Goal: Task Accomplishment & Management: Manage account settings

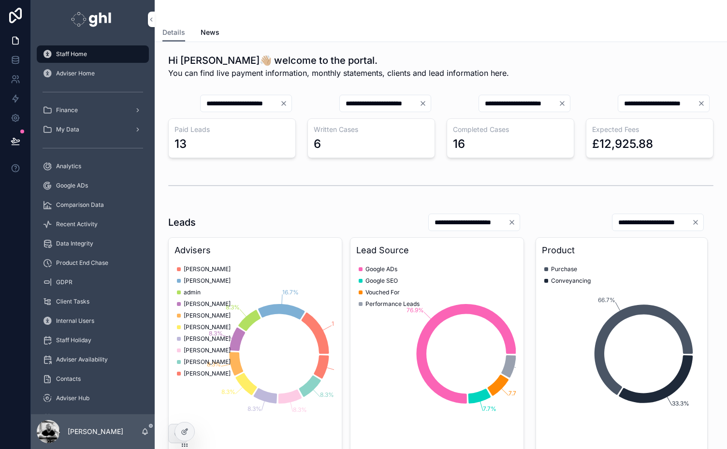
click at [71, 163] on span "Analytics" at bounding box center [68, 166] width 25 height 8
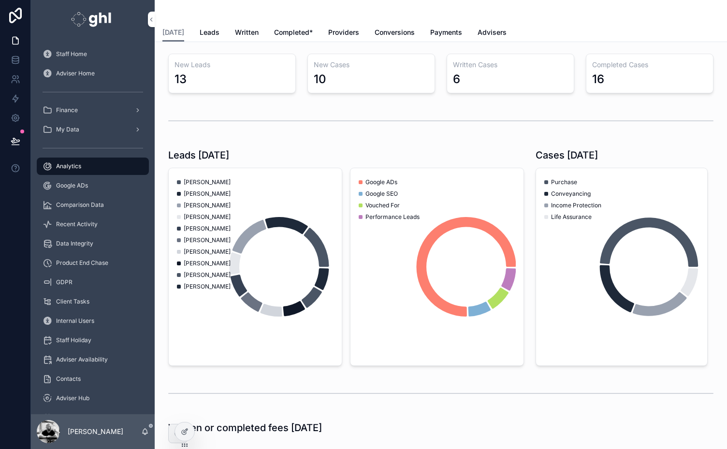
click at [203, 34] on span "Leads" at bounding box center [210, 33] width 20 height 10
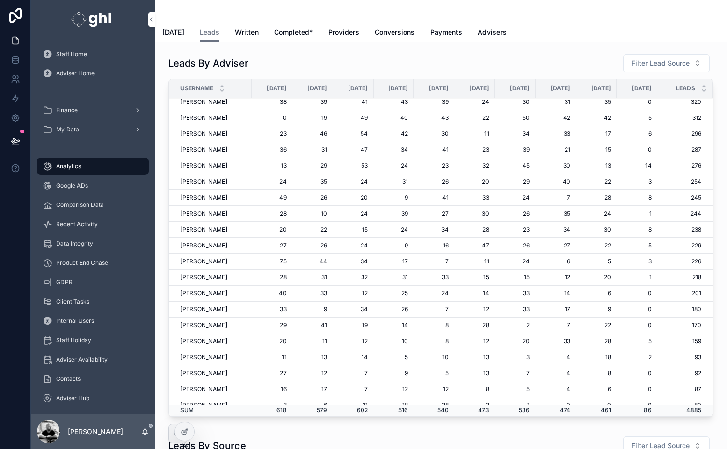
click at [75, 73] on span "Adviser Home" at bounding box center [75, 74] width 39 height 8
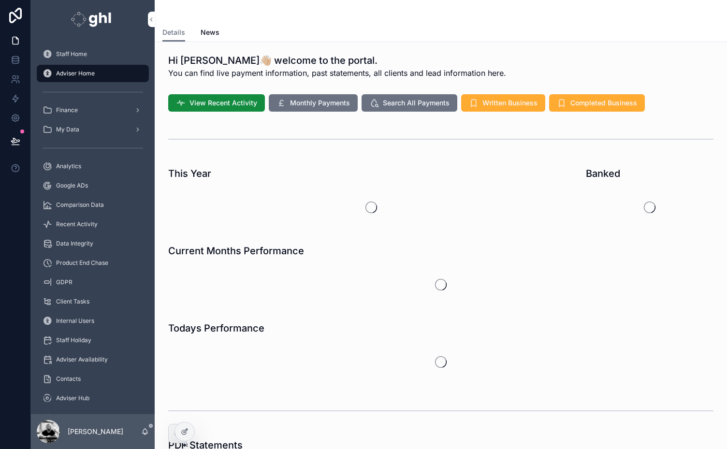
scroll to position [194, 0]
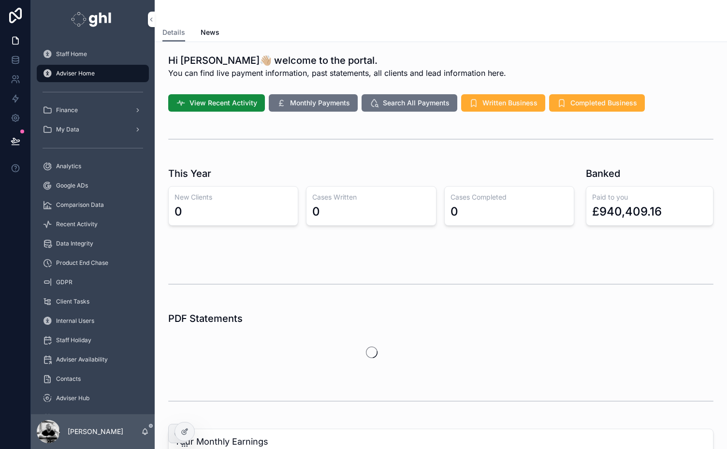
click at [0, 0] on icon at bounding box center [0, 0] width 0 height 0
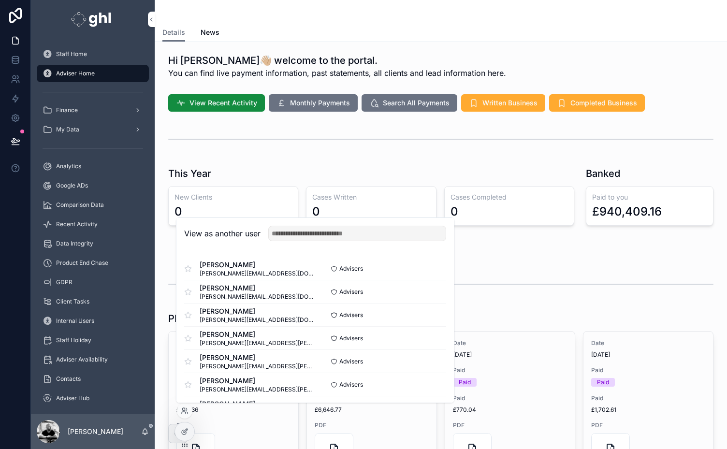
click at [0, 0] on button "Select" at bounding box center [0, 0] width 0 height 0
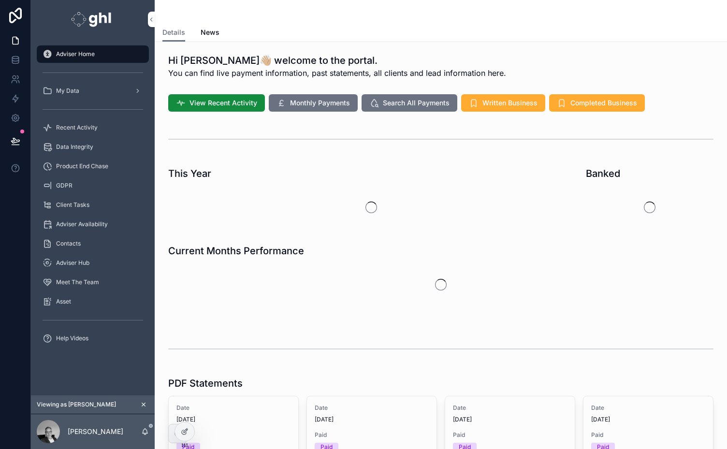
scroll to position [194, 0]
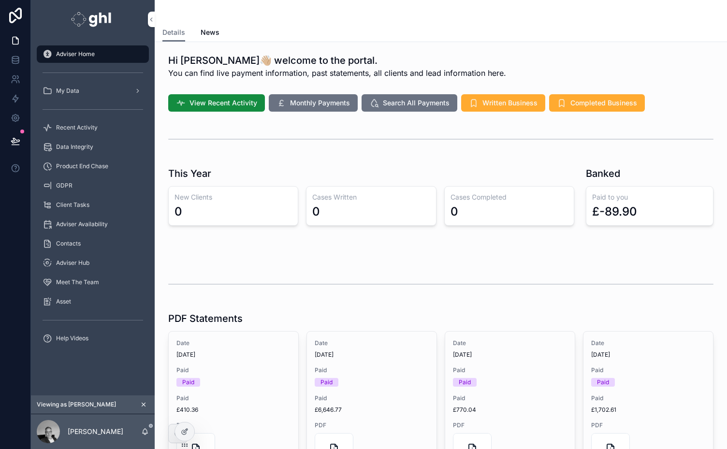
click at [73, 96] on div "My Data" at bounding box center [93, 90] width 101 height 15
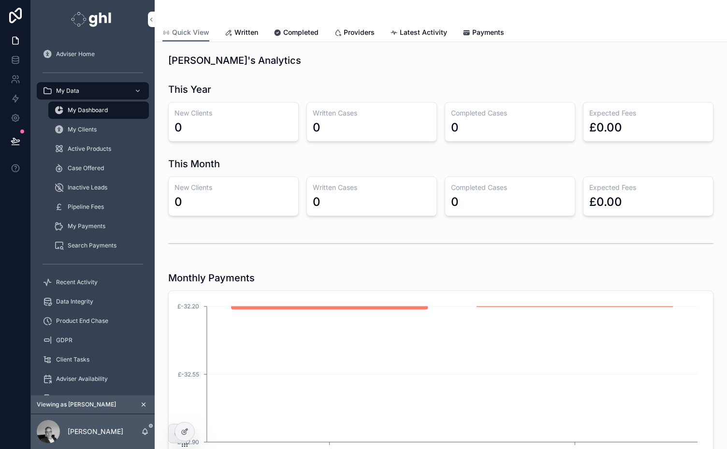
click at [78, 128] on span "My Clients" at bounding box center [82, 130] width 29 height 8
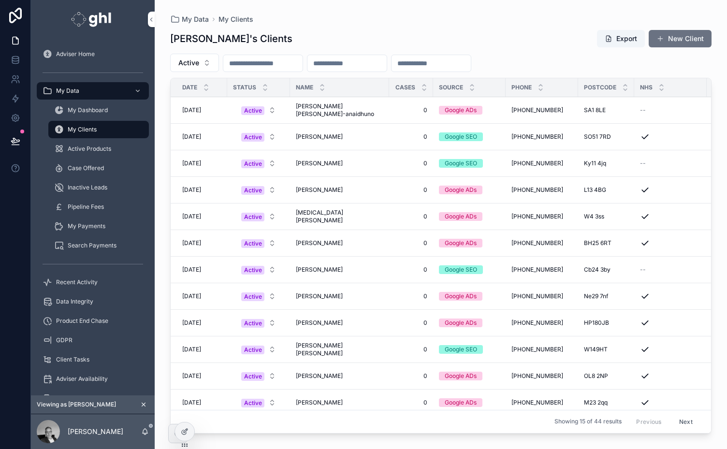
click at [336, 110] on span "Maureen Ovie-anaidhuno" at bounding box center [340, 110] width 88 height 15
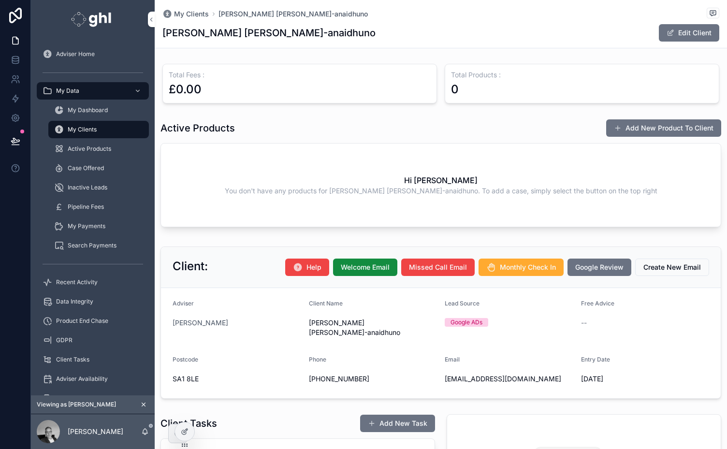
click at [82, 149] on span "Active Products" at bounding box center [90, 149] width 44 height 8
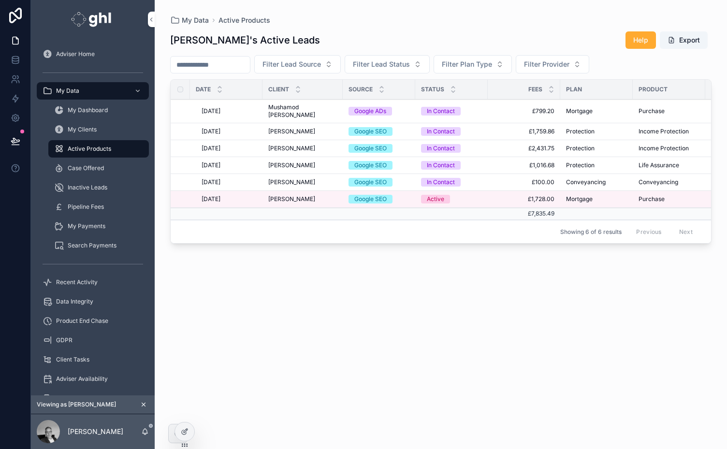
click at [283, 108] on span "Mushamod [PERSON_NAME]" at bounding box center [302, 110] width 69 height 15
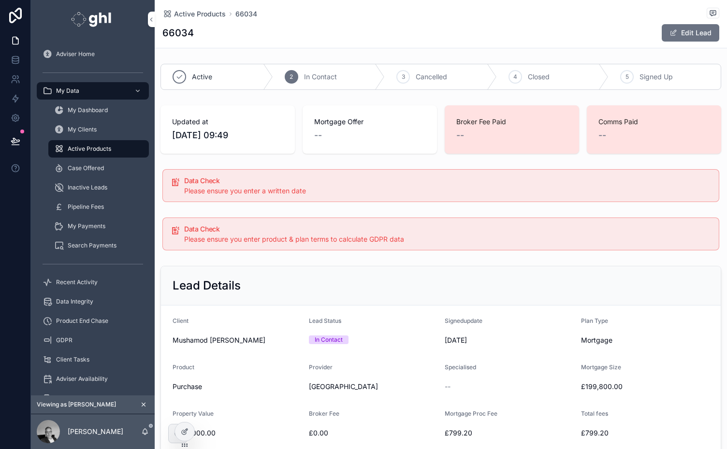
click at [640, 75] on span "Signed Up" at bounding box center [656, 77] width 33 height 10
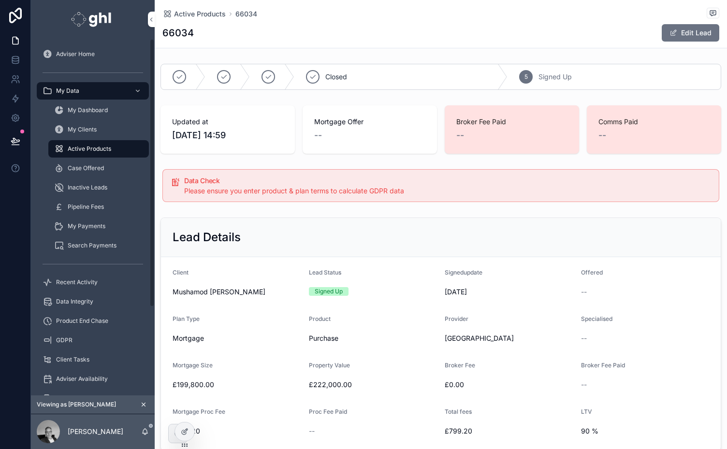
click at [78, 147] on span "Active Products" at bounding box center [90, 149] width 44 height 8
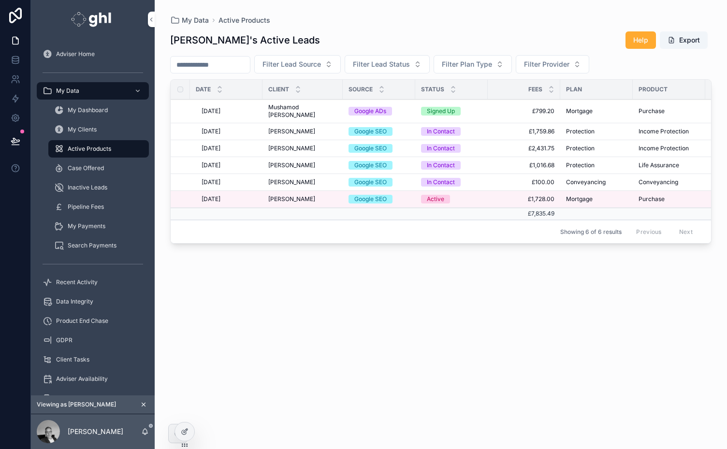
click at [301, 129] on span "Pawel Lubkowski" at bounding box center [291, 132] width 47 height 8
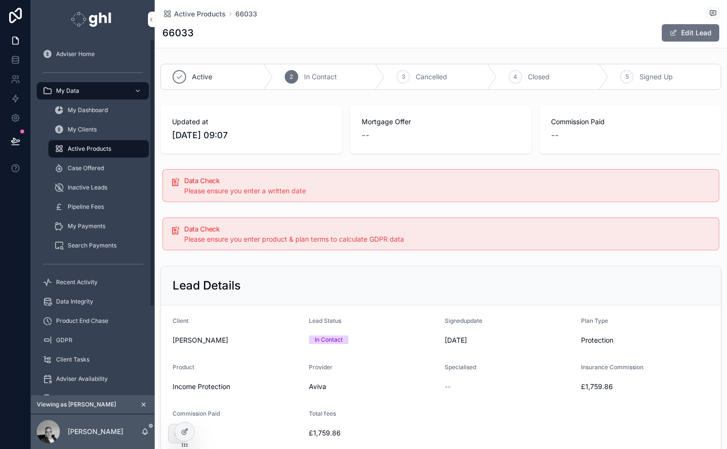
click at [88, 144] on div "Active Products" at bounding box center [98, 148] width 89 height 15
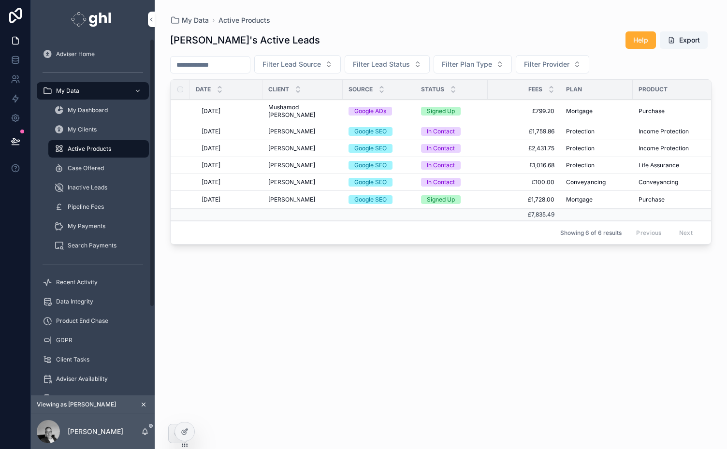
click at [87, 132] on span "My Clients" at bounding box center [82, 130] width 29 height 8
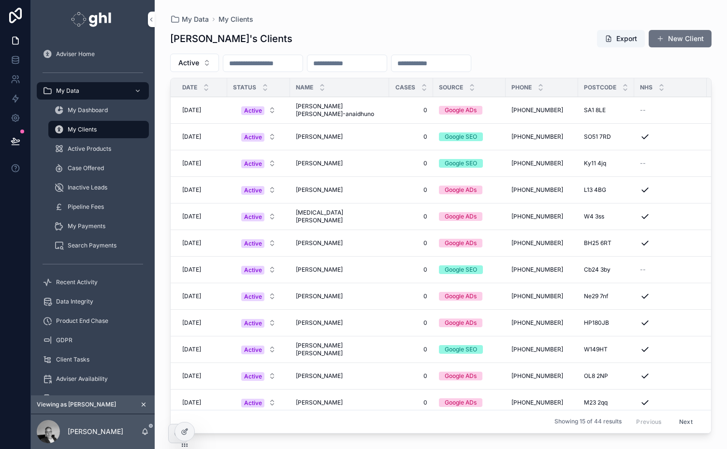
click at [88, 149] on span "Active Products" at bounding box center [90, 149] width 44 height 8
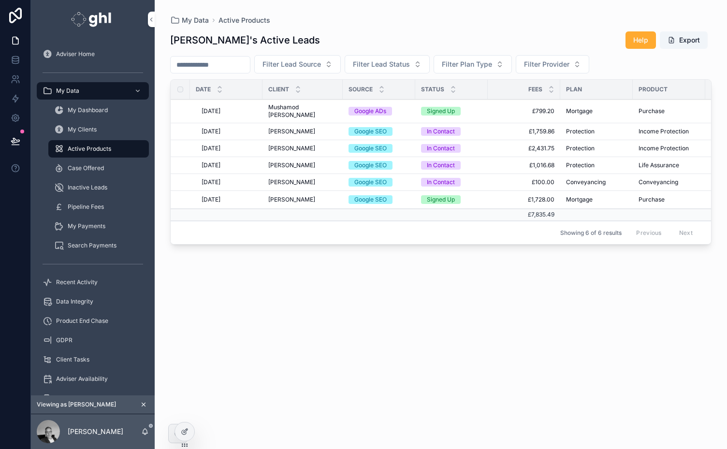
click at [295, 131] on span "Pawel Lubkowski" at bounding box center [291, 132] width 47 height 8
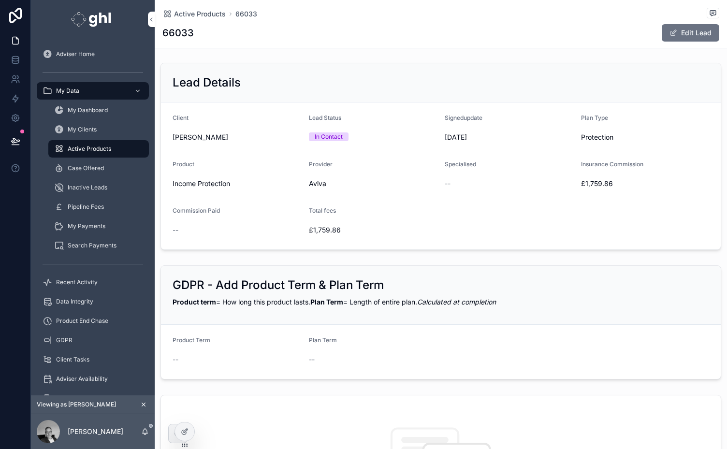
scroll to position [201, 0]
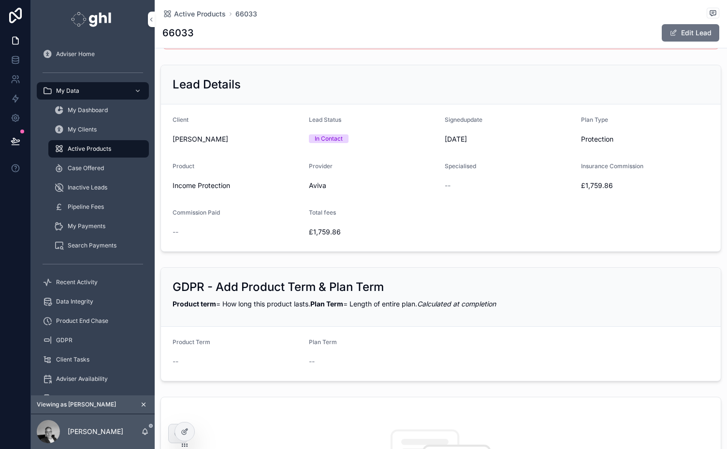
click at [691, 37] on button "Edit Lead" at bounding box center [691, 32] width 58 height 17
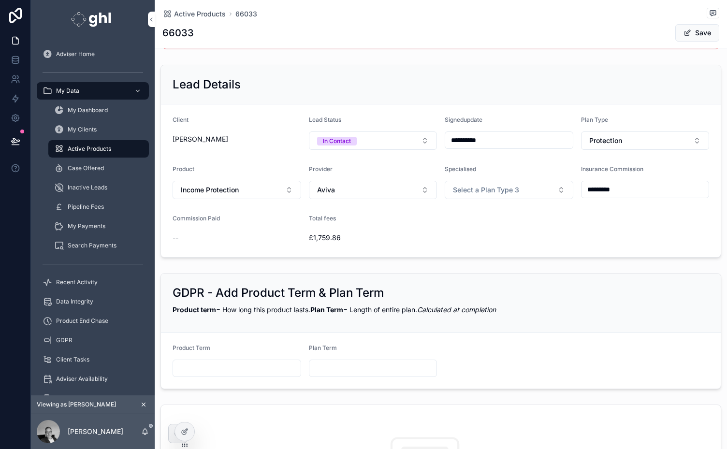
click at [193, 9] on span "Active Products" at bounding box center [200, 14] width 52 height 10
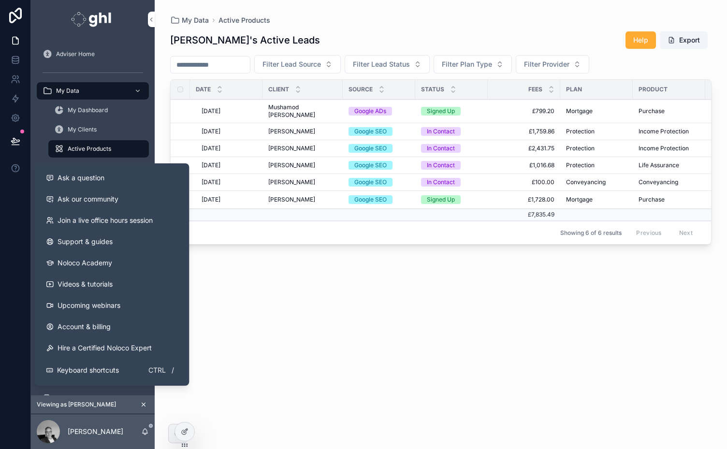
click at [89, 195] on span "Ask our community" at bounding box center [88, 199] width 61 height 10
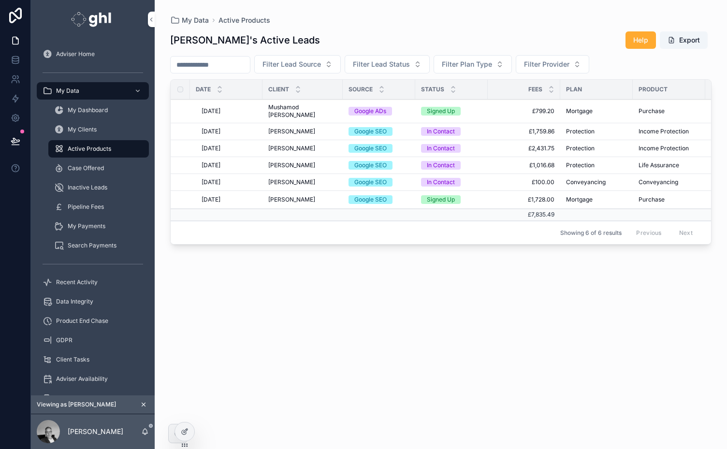
click at [434, 340] on div "Jeremy's Active Leads Help Export Filter Lead Source Filter Lead Status Filter …" at bounding box center [441, 231] width 542 height 412
click at [496, 239] on div "Showing 6 of 6 results Previous Next" at bounding box center [441, 232] width 541 height 23
click at [483, 194] on td "Signed Up" at bounding box center [451, 200] width 73 height 18
click at [309, 107] on span "Mushamod [PERSON_NAME]" at bounding box center [302, 110] width 69 height 15
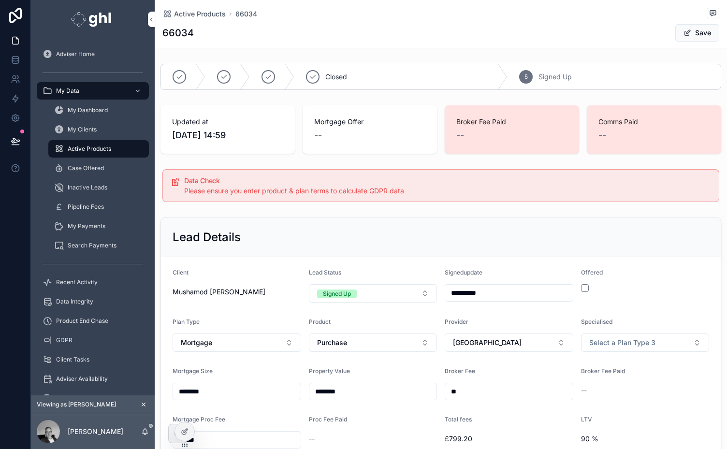
click at [186, 10] on span "Active Products" at bounding box center [200, 14] width 52 height 10
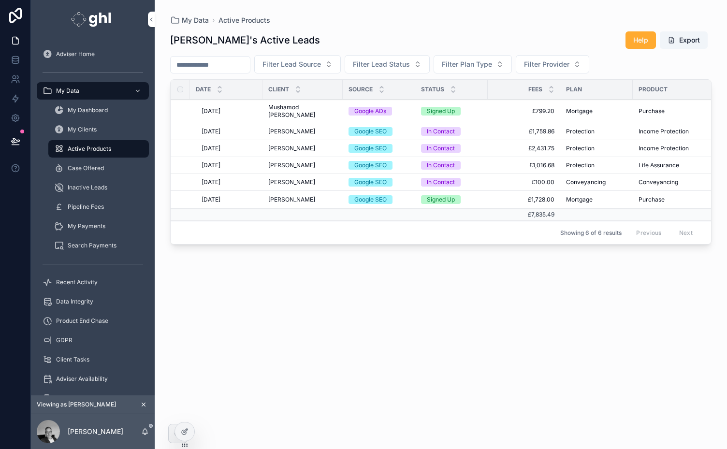
click at [299, 197] on span "Pawel Lubkowski" at bounding box center [291, 200] width 47 height 8
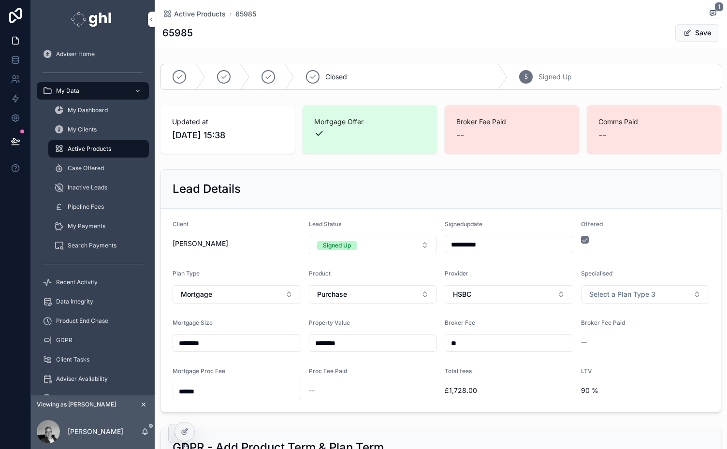
click at [183, 14] on span "Active Products" at bounding box center [200, 14] width 52 height 10
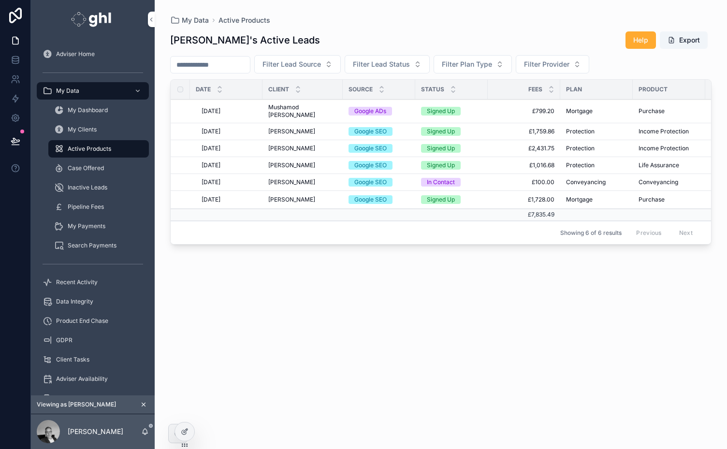
click at [300, 132] on span "Pawel Lubkowski" at bounding box center [291, 132] width 47 height 8
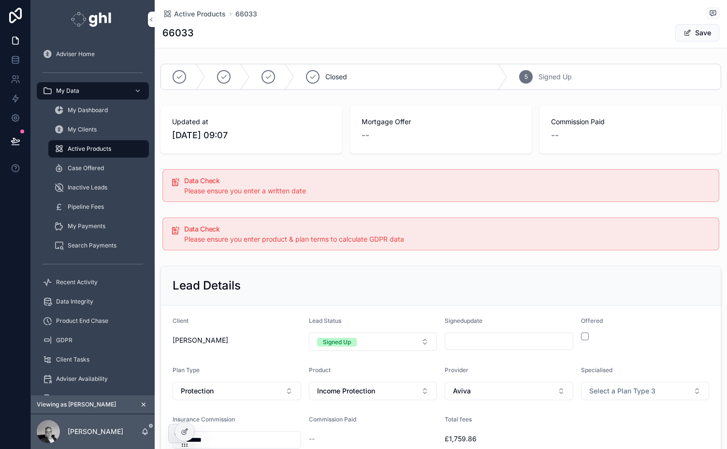
type input "**"
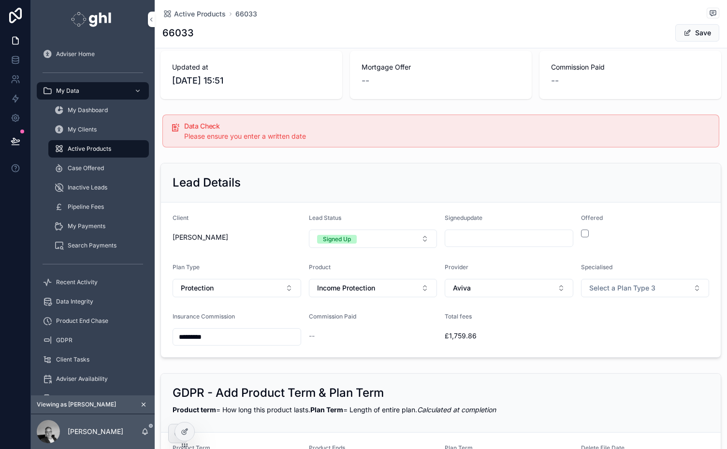
scroll to position [50, 0]
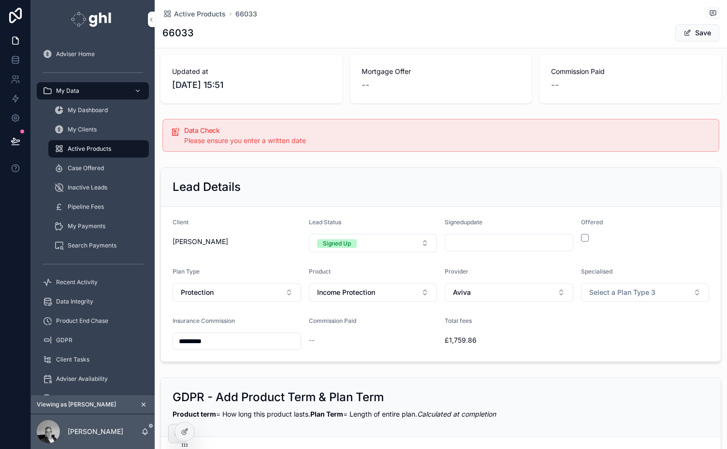
click at [183, 14] on span "Active Products" at bounding box center [200, 14] width 52 height 10
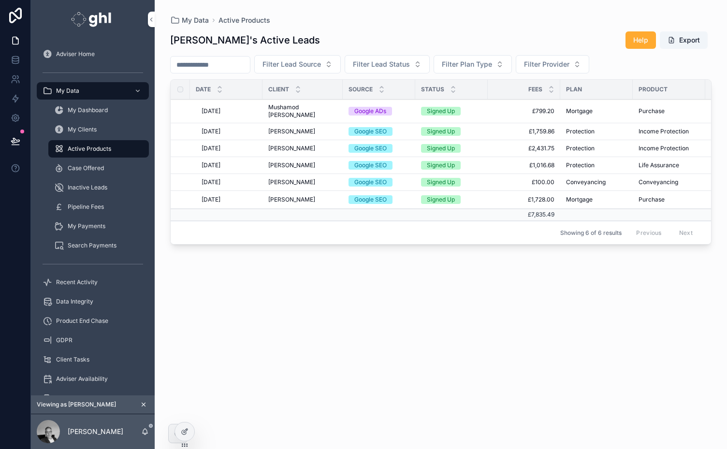
click at [486, 181] on td "Signed Up" at bounding box center [451, 182] width 73 height 17
click at [302, 182] on span "Pawel Lubkowski" at bounding box center [291, 182] width 47 height 8
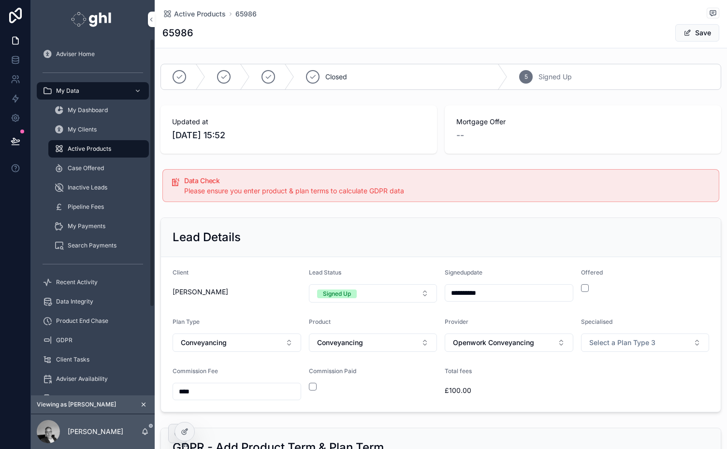
click at [81, 144] on div "Active Products" at bounding box center [98, 148] width 89 height 15
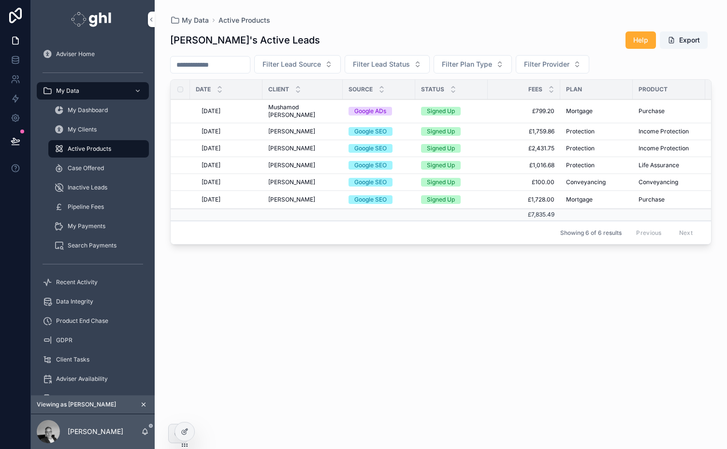
click at [301, 163] on span "Pawel Lubkowski" at bounding box center [291, 166] width 47 height 8
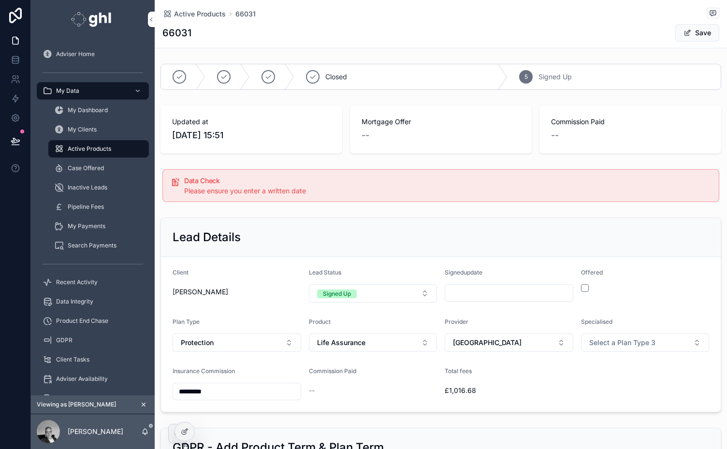
click at [193, 14] on span "Active Products" at bounding box center [200, 14] width 52 height 10
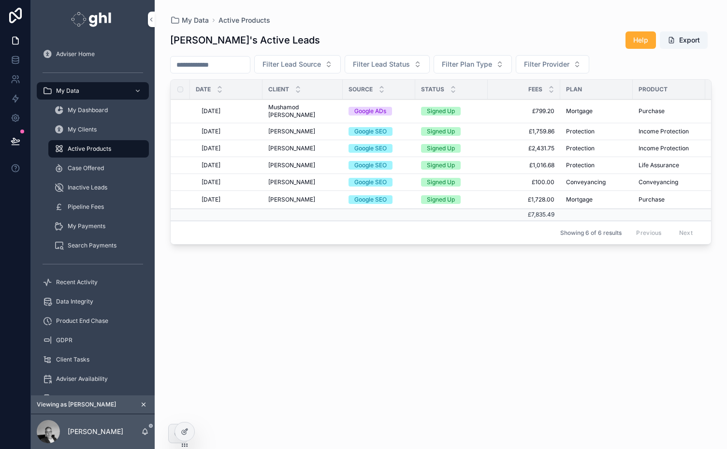
click at [291, 147] on span "Pawel Lubkowski" at bounding box center [291, 149] width 47 height 8
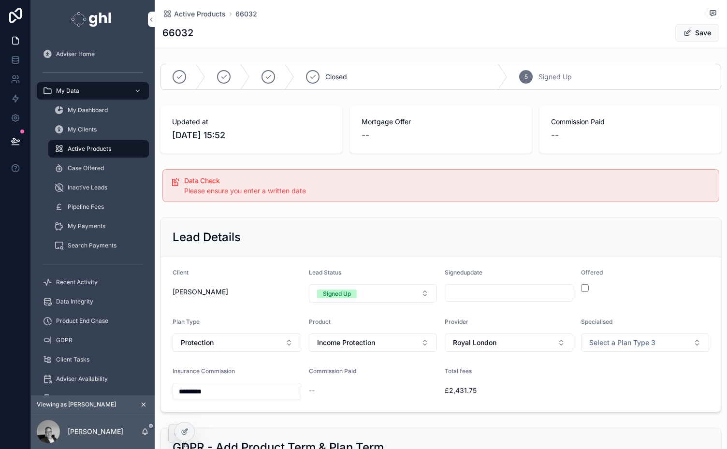
click at [198, 15] on span "Active Products" at bounding box center [200, 14] width 52 height 10
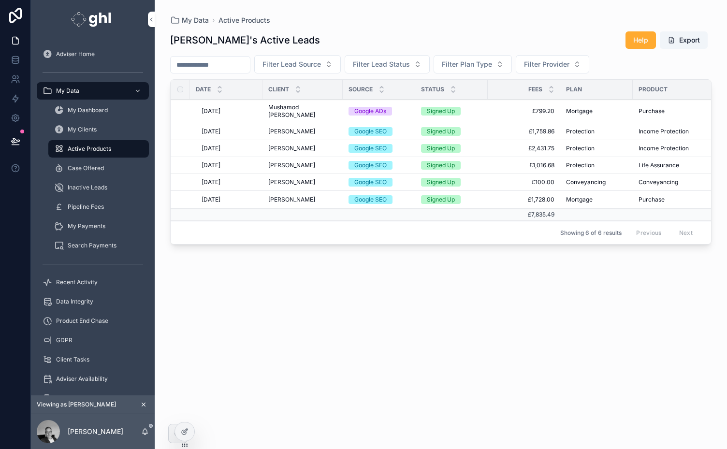
click at [316, 129] on div "Pawel Lubkowski Pawel Lubkowski" at bounding box center [302, 132] width 69 height 8
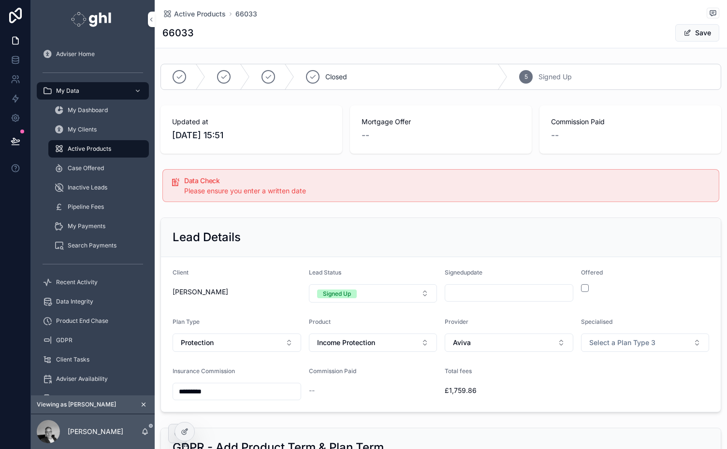
click at [199, 15] on span "Active Products" at bounding box center [200, 14] width 52 height 10
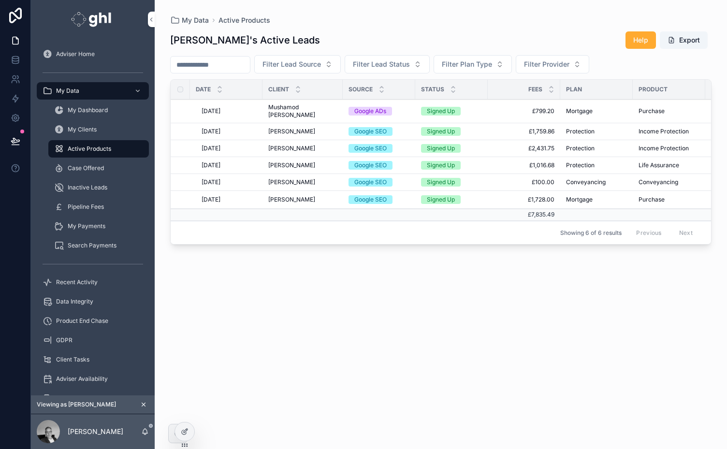
click at [307, 107] on span "Mushamod [PERSON_NAME]" at bounding box center [302, 110] width 69 height 15
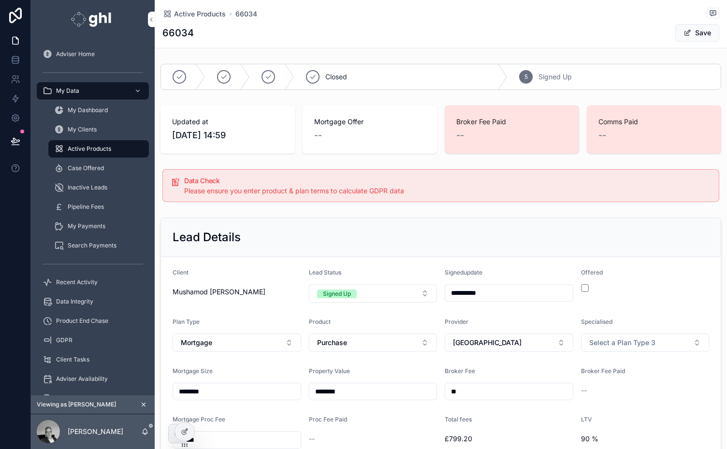
click at [208, 12] on span "Active Products" at bounding box center [200, 14] width 52 height 10
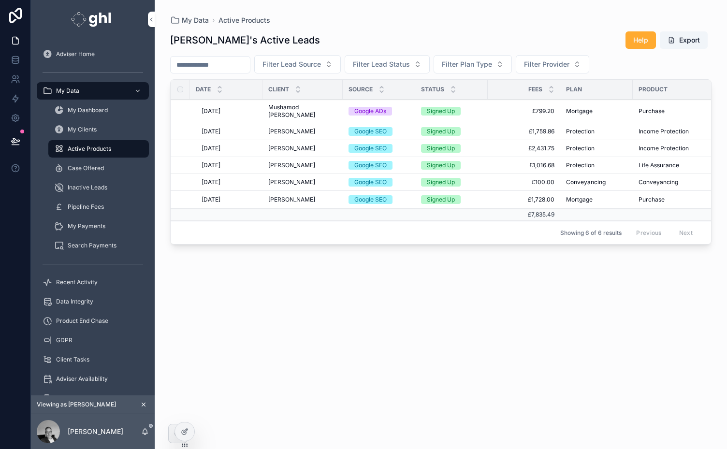
click at [304, 131] on span "Pawel Lubkowski" at bounding box center [291, 132] width 47 height 8
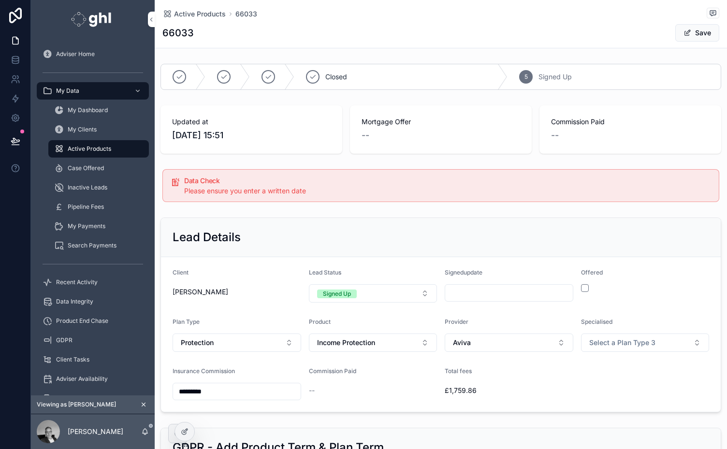
click at [184, 430] on icon at bounding box center [184, 432] width 4 height 4
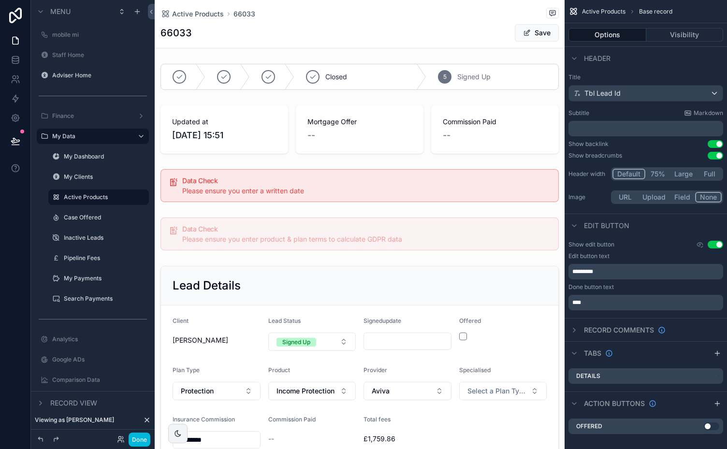
click at [418, 39] on div "66033 Save" at bounding box center [360, 33] width 398 height 18
click at [573, 224] on icon "scrollable content" at bounding box center [575, 226] width 8 height 8
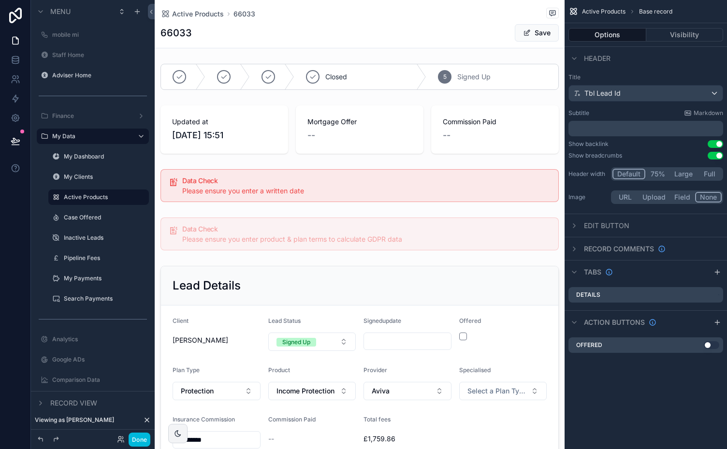
click at [575, 266] on div "scrollable content" at bounding box center [575, 272] width 12 height 12
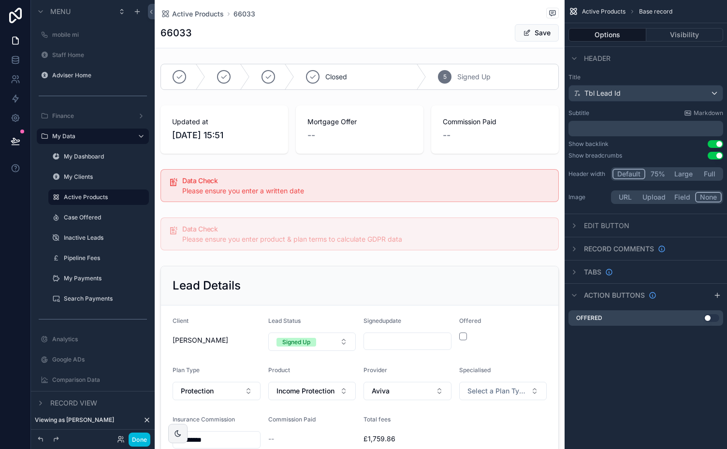
click at [576, 293] on icon "scrollable content" at bounding box center [575, 296] width 8 height 8
click at [426, 283] on div "scrollable content" at bounding box center [360, 363] width 410 height 203
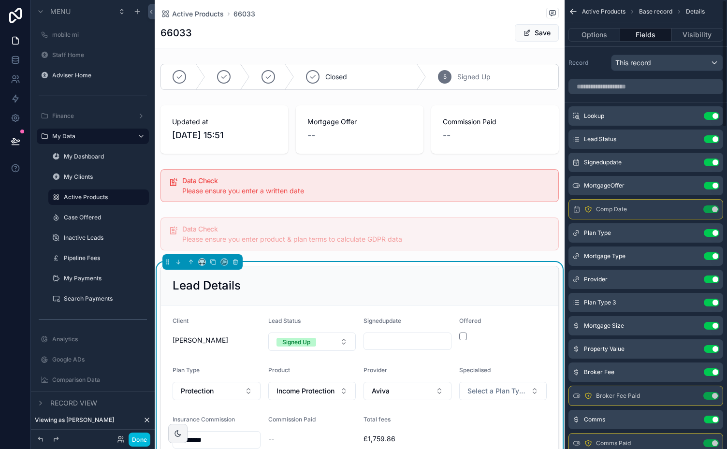
click at [602, 33] on button "Options" at bounding box center [595, 35] width 52 height 14
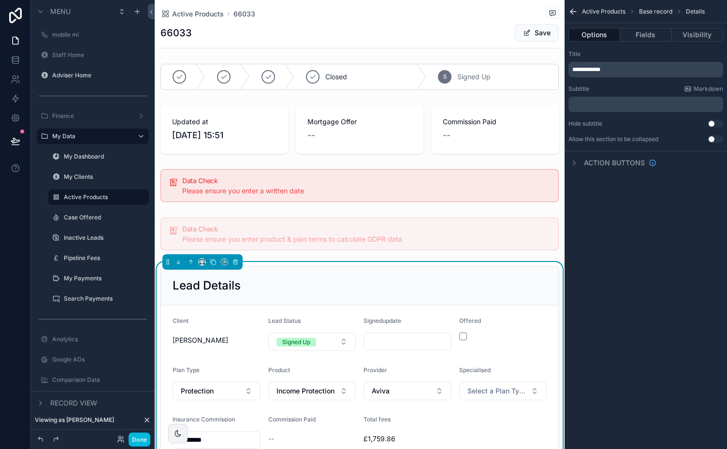
click at [135, 437] on button "Done" at bounding box center [140, 440] width 22 height 14
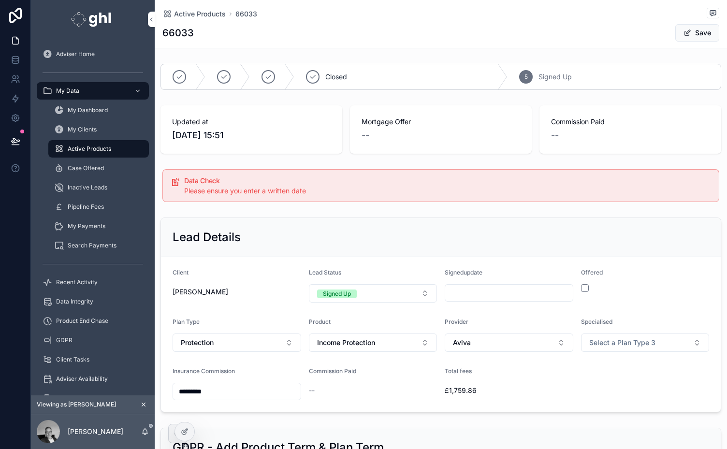
click at [73, 302] on span "Data Integrity" at bounding box center [74, 302] width 37 height 8
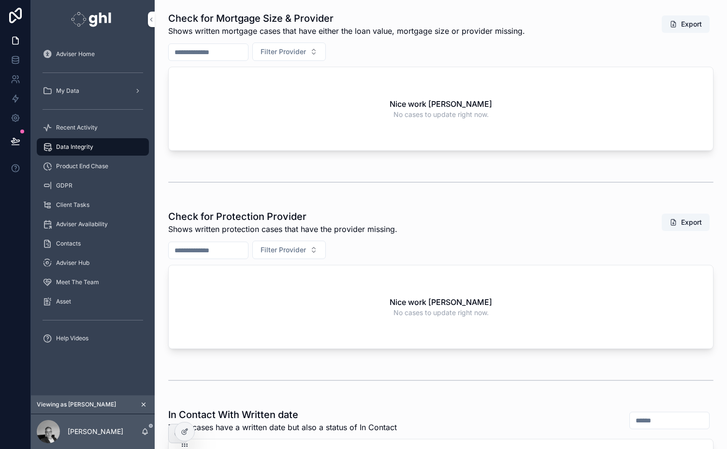
click at [181, 434] on icon at bounding box center [185, 432] width 8 height 8
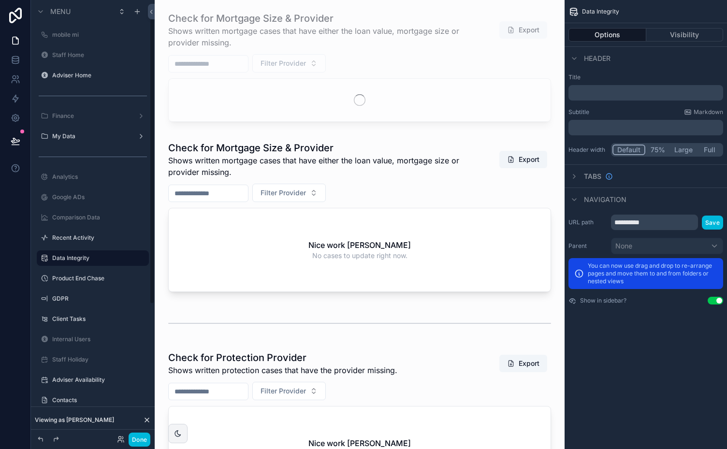
scroll to position [29, 0]
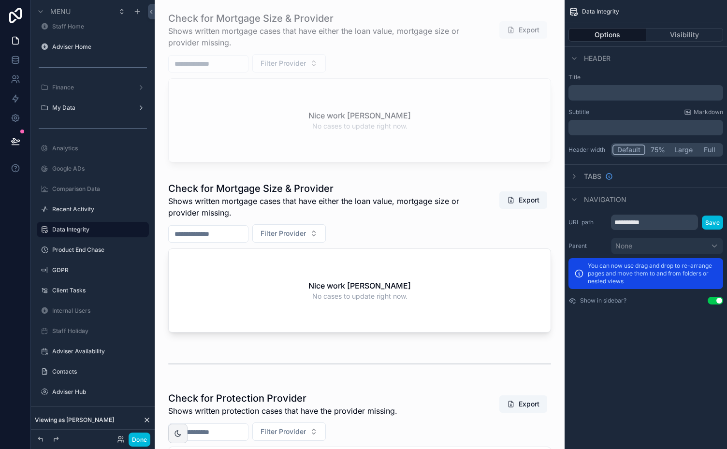
click at [601, 34] on button "Options" at bounding box center [608, 35] width 78 height 14
click at [412, 92] on div "scrollable content" at bounding box center [359, 89] width 395 height 162
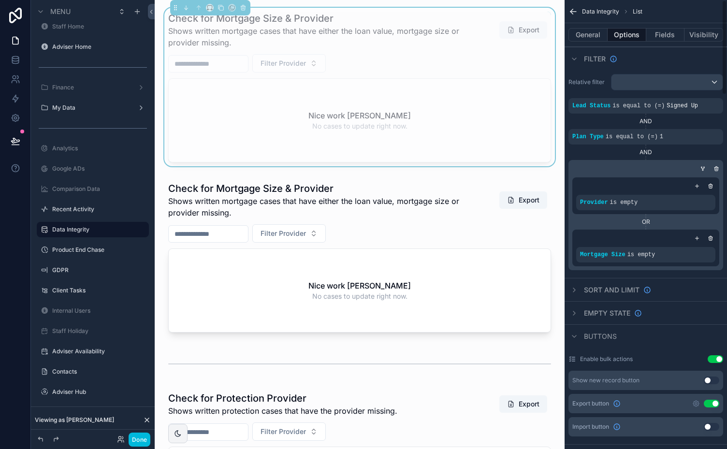
click at [576, 58] on icon "scrollable content" at bounding box center [575, 59] width 8 height 8
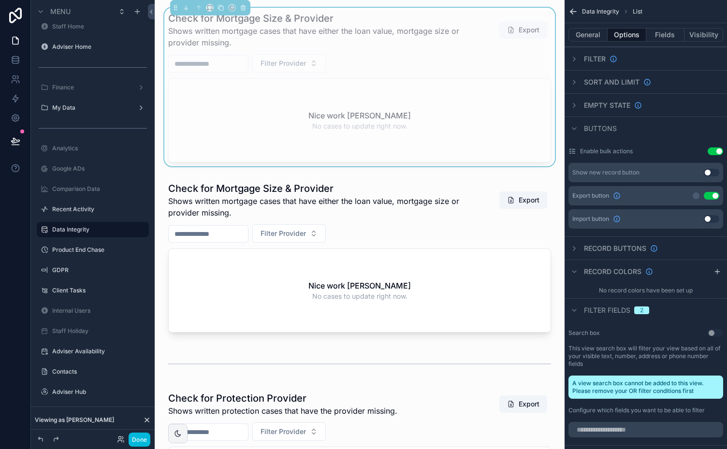
click at [577, 125] on icon "scrollable content" at bounding box center [575, 129] width 8 height 8
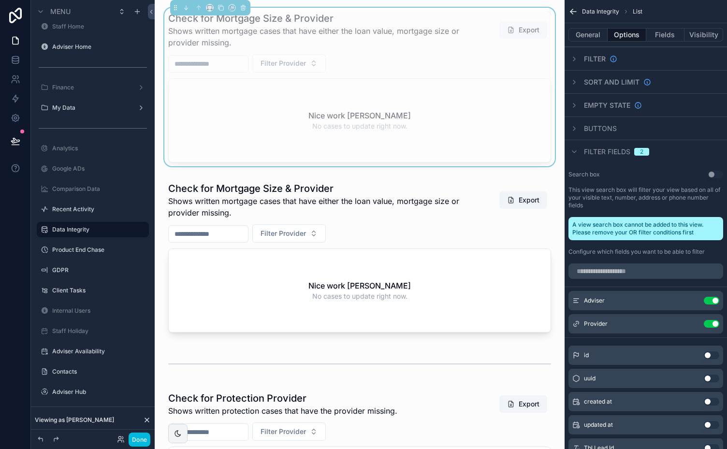
click at [575, 149] on icon "scrollable content" at bounding box center [575, 152] width 8 height 8
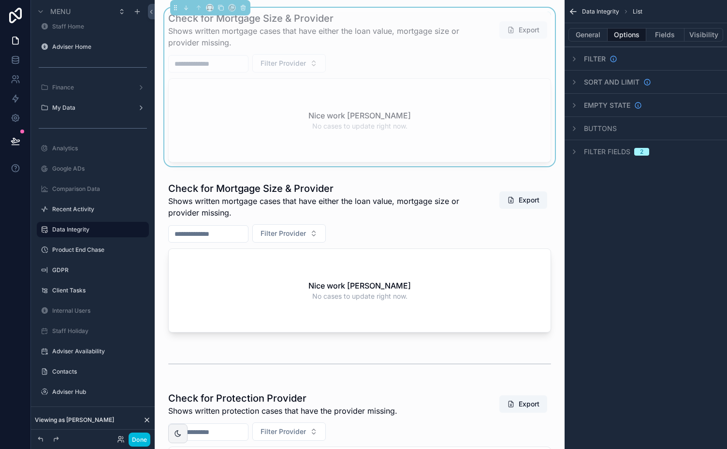
click at [575, 103] on icon "scrollable content" at bounding box center [575, 106] width 8 height 8
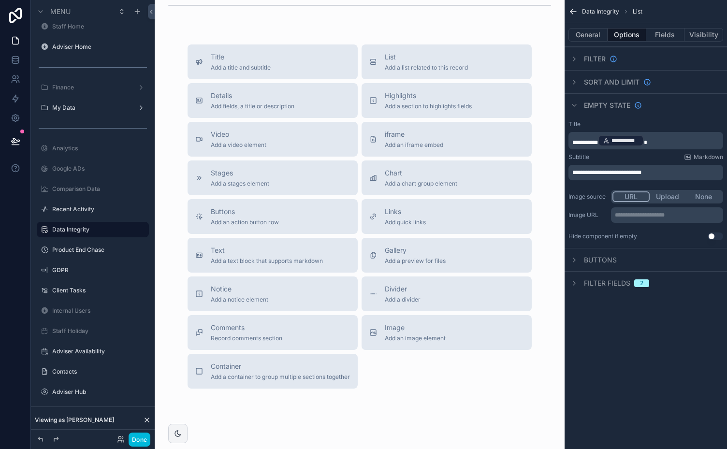
scroll to position [1886, 0]
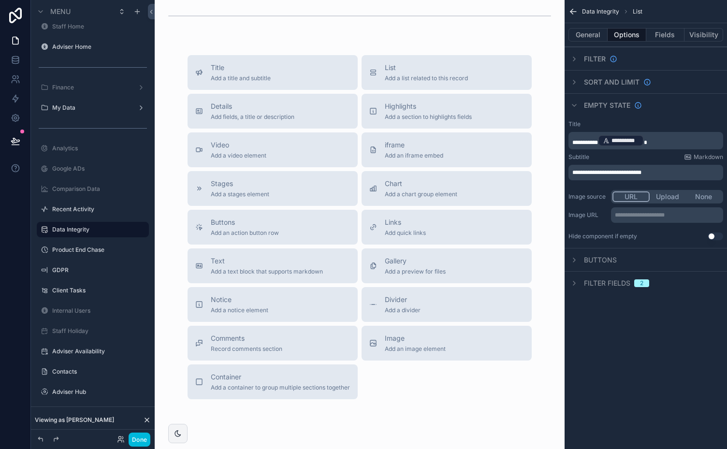
click at [250, 382] on span "Container" at bounding box center [280, 377] width 139 height 10
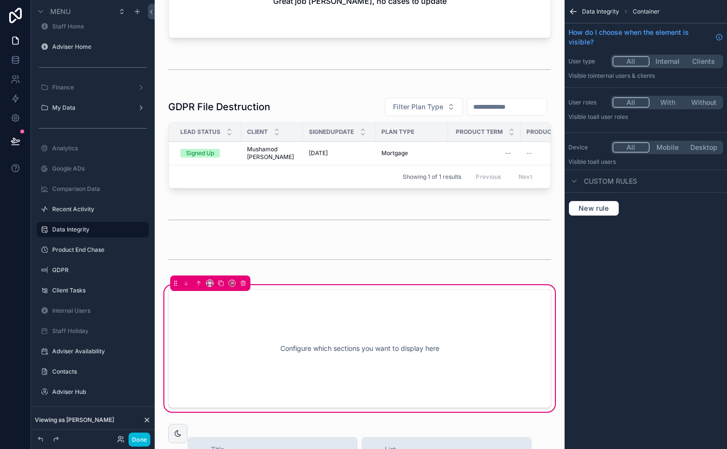
scroll to position [1624, 0]
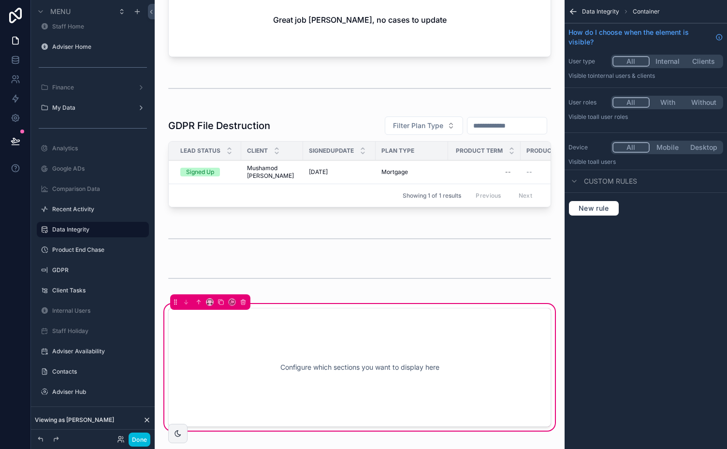
click at [475, 284] on div "scrollable content" at bounding box center [359, 279] width 395 height 32
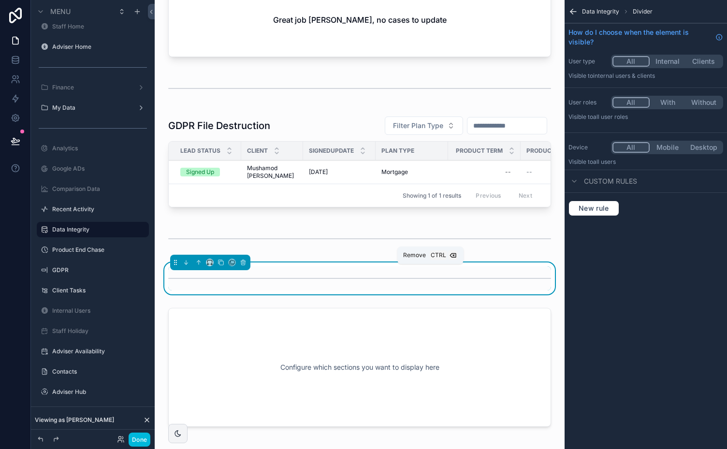
click at [243, 264] on icon "scrollable content" at bounding box center [243, 263] width 0 height 2
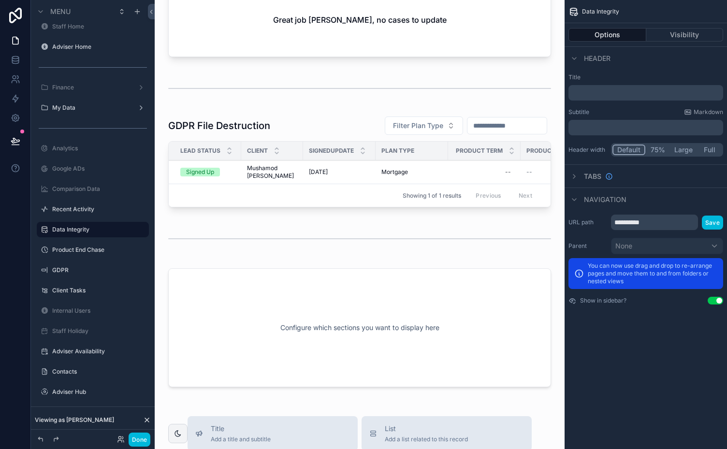
click at [288, 280] on div "scrollable content" at bounding box center [359, 328] width 395 height 131
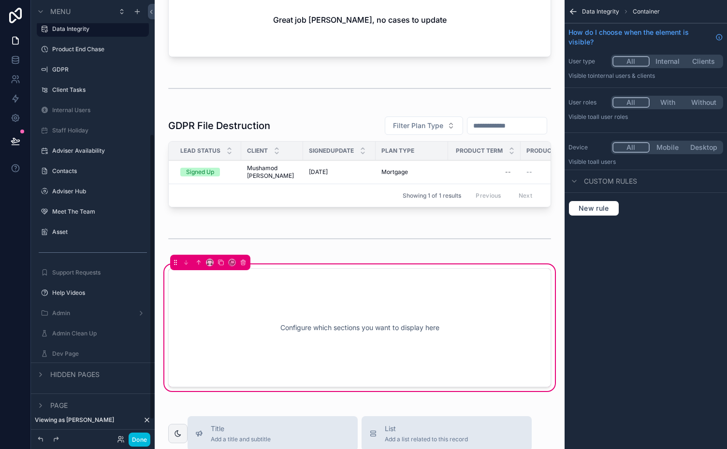
scroll to position [231, 0]
drag, startPoint x: 147, startPoint y: 325, endPoint x: 152, endPoint y: 440, distance: 114.7
click at [152, 440] on div "Menu mobile mi Staff Home Adviser Home Finance My Data Analytics Google ADs Com…" at bounding box center [93, 224] width 124 height 449
click at [41, 404] on icon "scrollable content" at bounding box center [41, 404] width 8 height 8
click at [152, 360] on div "List List Divider List Divider List Divider List Divider List Divider List Divi…" at bounding box center [93, 427] width 124 height 355
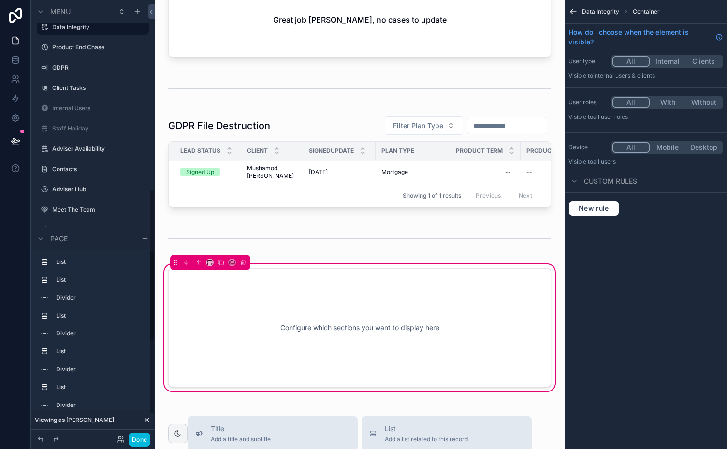
scroll to position [411, 0]
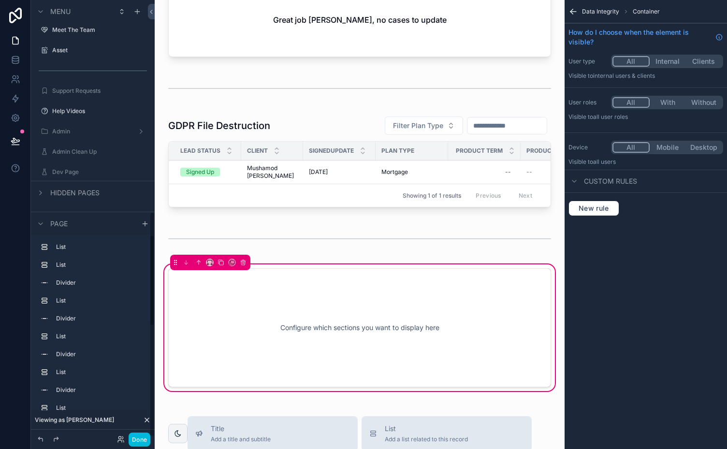
drag, startPoint x: 153, startPoint y: 337, endPoint x: 151, endPoint y: 408, distance: 71.6
click at [151, 408] on div "Menu mobile mi Staff Home Adviser Home Finance My Data Analytics Google ADs Com…" at bounding box center [93, 219] width 124 height 438
drag, startPoint x: 151, startPoint y: 399, endPoint x: 148, endPoint y: 424, distance: 24.9
click at [148, 424] on div "Menu mobile mi Staff Home Adviser Home Finance My Data Analytics Google ADs Com…" at bounding box center [93, 224] width 124 height 449
click at [146, 419] on icon at bounding box center [147, 420] width 4 height 4
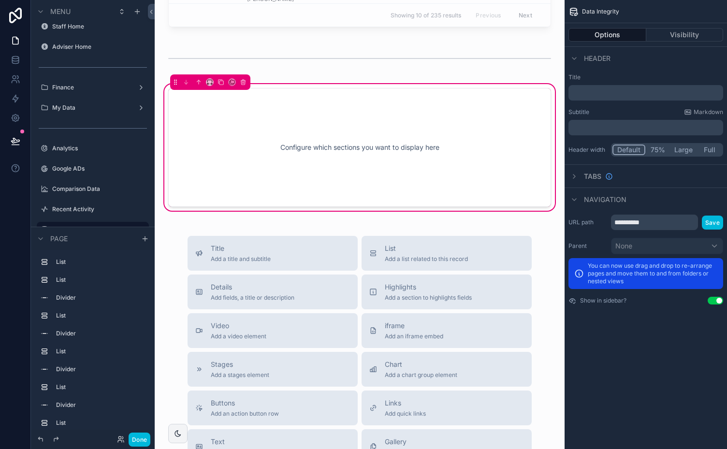
scroll to position [2677, 0]
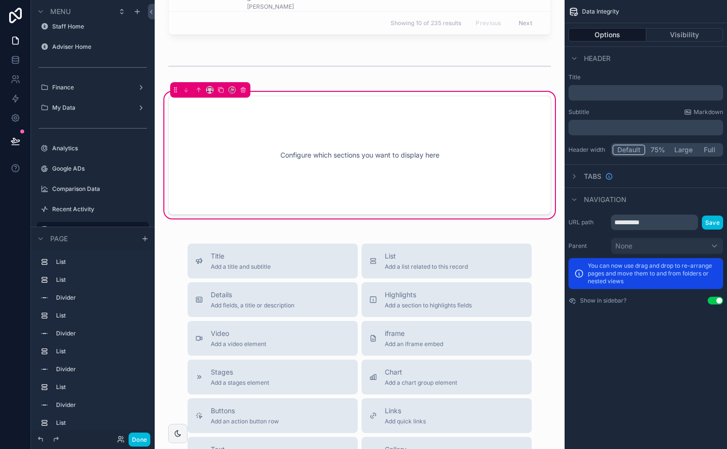
click at [312, 141] on div "Configure which sections you want to display here" at bounding box center [359, 155] width 351 height 87
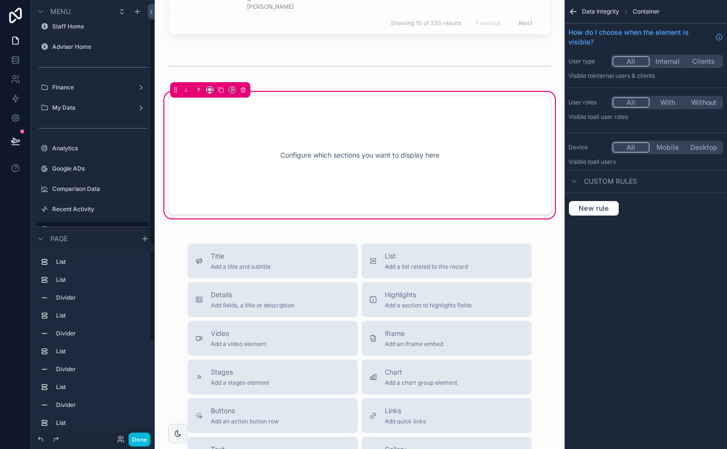
click at [153, 402] on div "List List Divider List Divider List Divider List Divider List Divider List Divi…" at bounding box center [93, 427] width 124 height 355
click at [152, 434] on div "Menu mobile mi Staff Home Adviser Home Finance My Data Analytics Google ADs Com…" at bounding box center [93, 224] width 124 height 449
click at [153, 370] on div "List List Divider List Divider List Divider List Divider List Divider List Divi…" at bounding box center [93, 427] width 124 height 355
click at [150, 449] on html "Menu mobile mi Staff Home Adviser Home Finance My Data Analytics Google ADs Com…" at bounding box center [363, 224] width 727 height 449
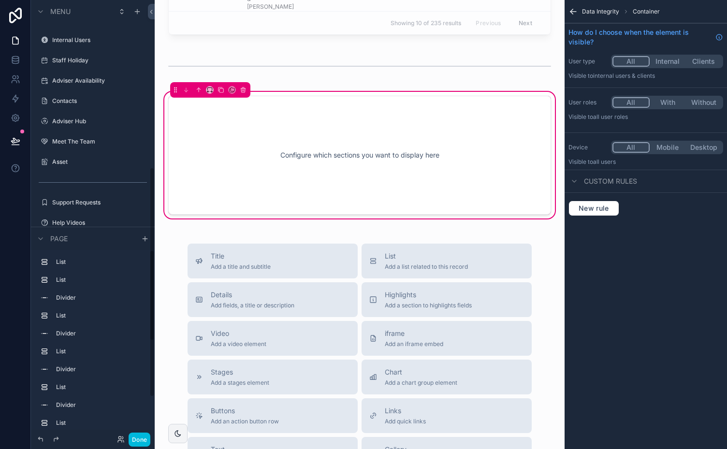
scroll to position [396, 0]
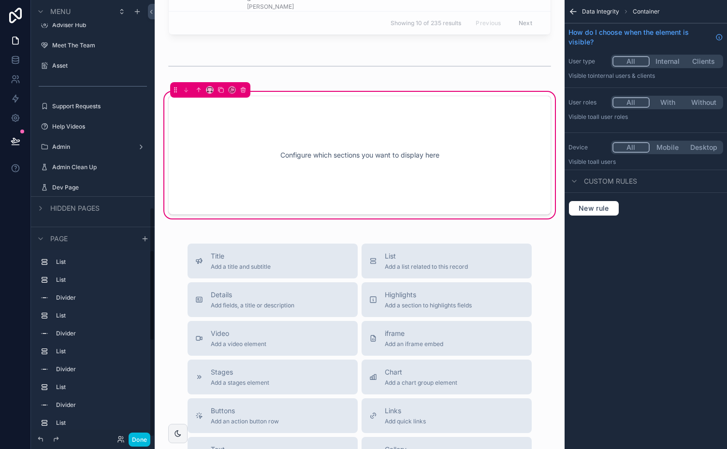
click at [149, 397] on div "List List Divider List Divider List Divider List Divider List Divider List Divi…" at bounding box center [93, 427] width 124 height 355
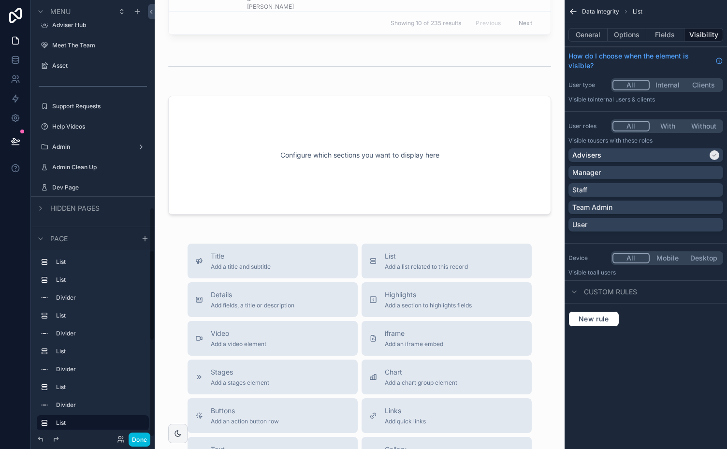
click at [61, 422] on label "List" at bounding box center [98, 423] width 85 height 8
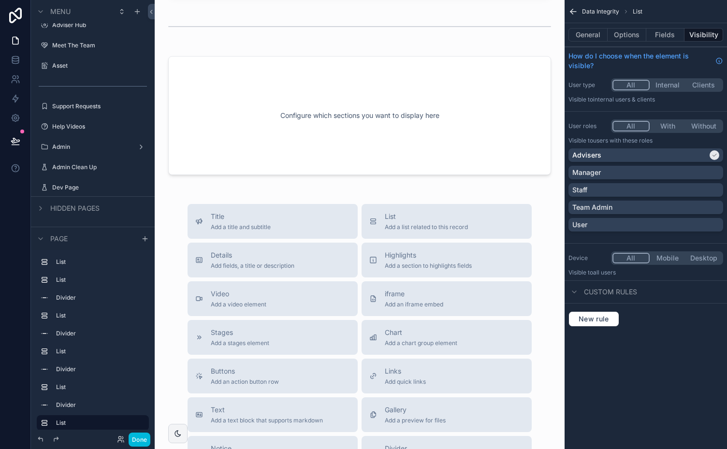
scroll to position [2454, 0]
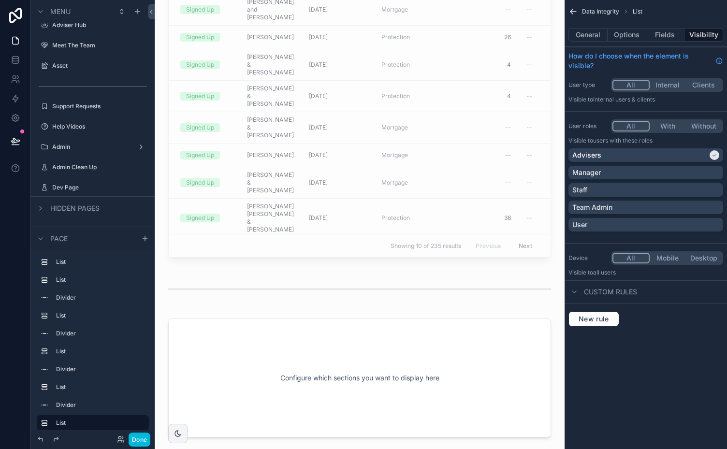
click at [261, 345] on div "scrollable content" at bounding box center [359, 378] width 395 height 131
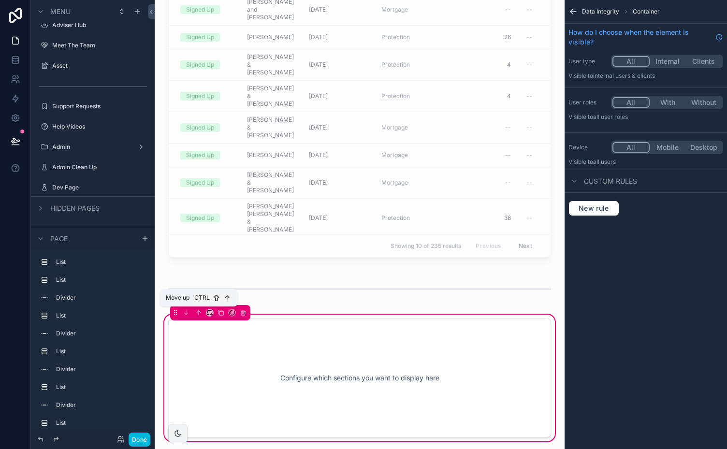
click at [197, 310] on icon "scrollable content" at bounding box center [198, 312] width 7 height 7
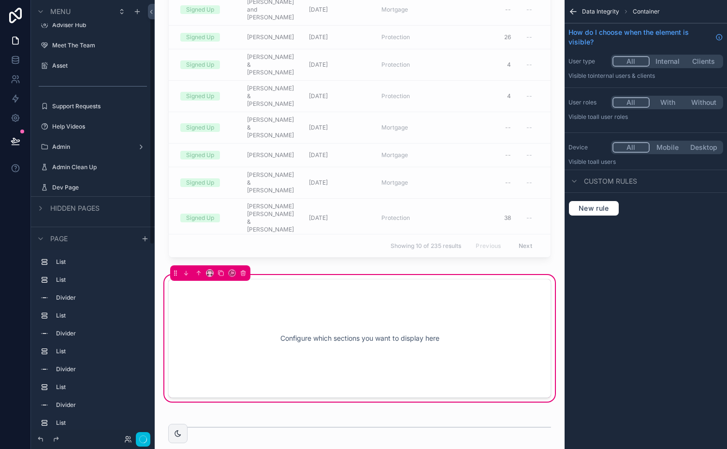
click at [199, 272] on icon "scrollable content" at bounding box center [199, 273] width 0 height 4
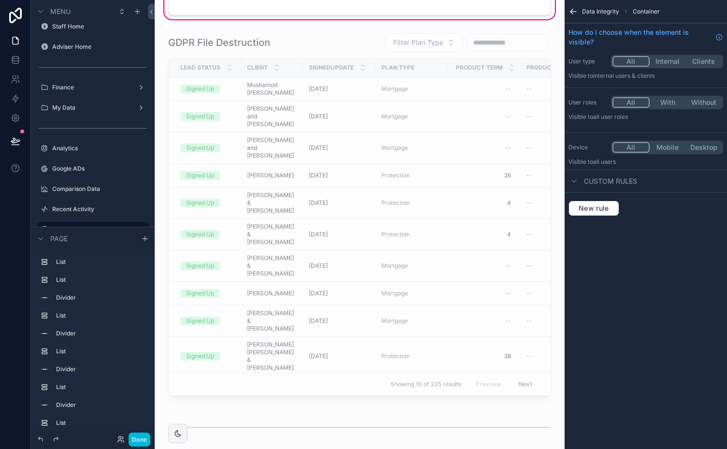
scroll to position [2121, 0]
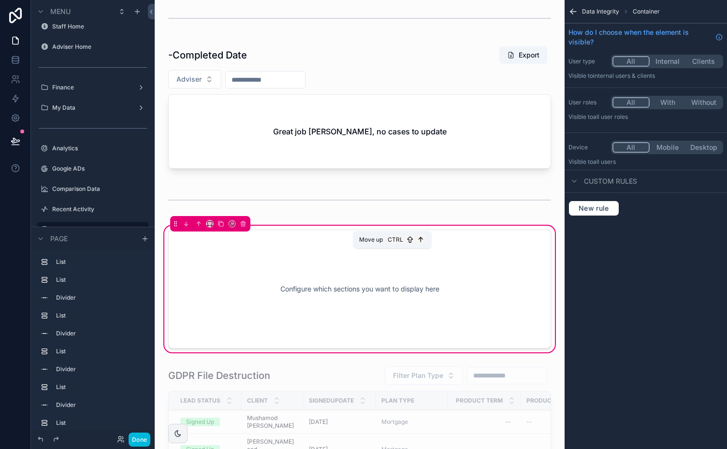
click at [199, 226] on icon "scrollable content" at bounding box center [199, 224] width 0 height 4
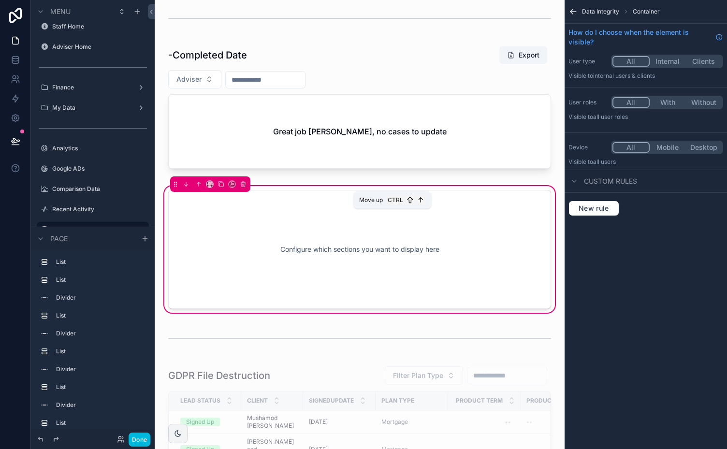
click at [199, 184] on icon "scrollable content" at bounding box center [198, 183] width 2 height 2
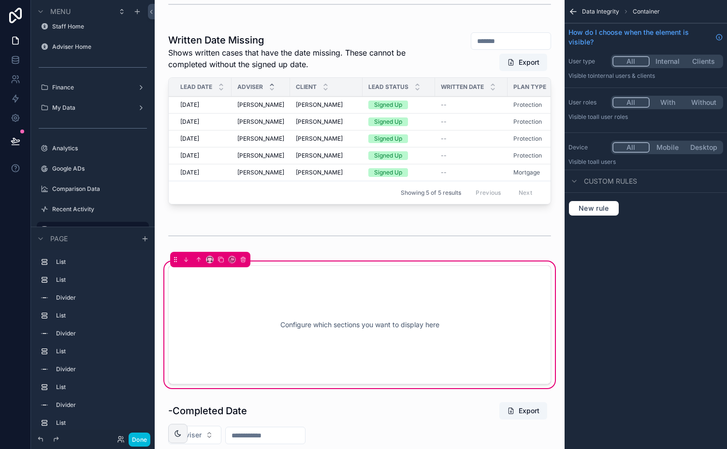
scroll to position [1875, 0]
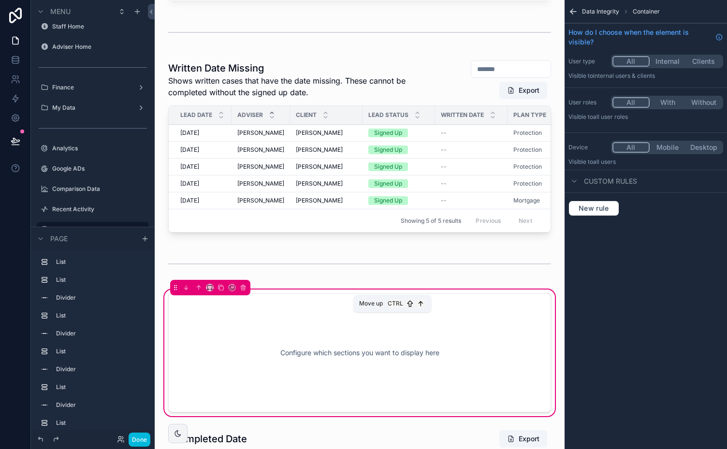
click at [200, 291] on icon "scrollable content" at bounding box center [198, 287] width 7 height 7
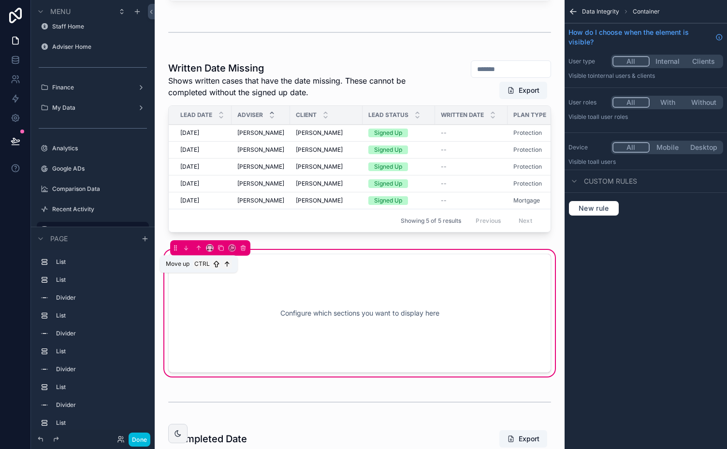
click at [198, 248] on icon "scrollable content" at bounding box center [198, 247] width 2 height 2
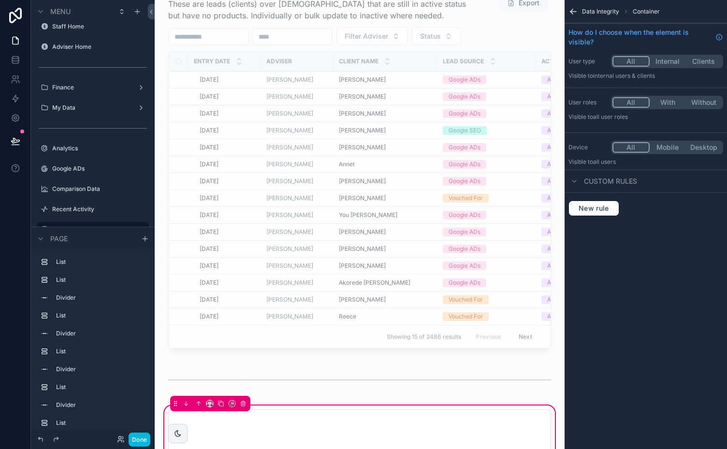
scroll to position [1520, 0]
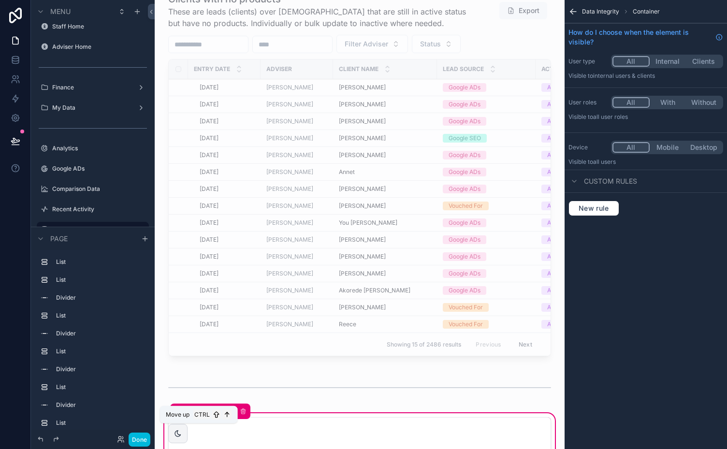
click at [199, 411] on icon "scrollable content" at bounding box center [200, 411] width 2 height 2
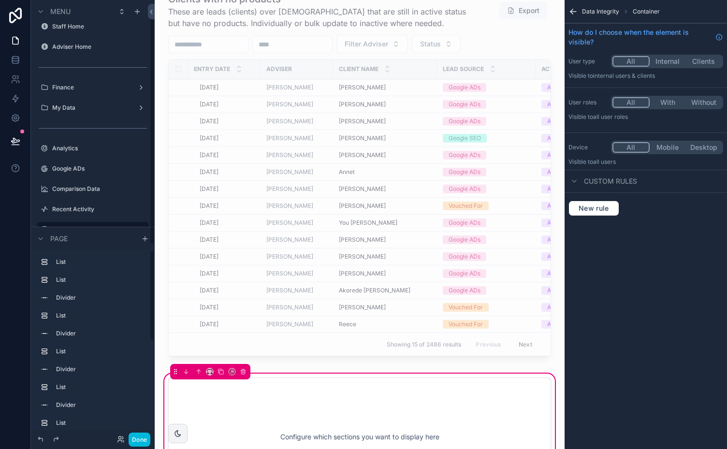
click at [151, 394] on div "List List Divider List Divider List Divider List Divider List Container Add a n…" at bounding box center [93, 427] width 124 height 355
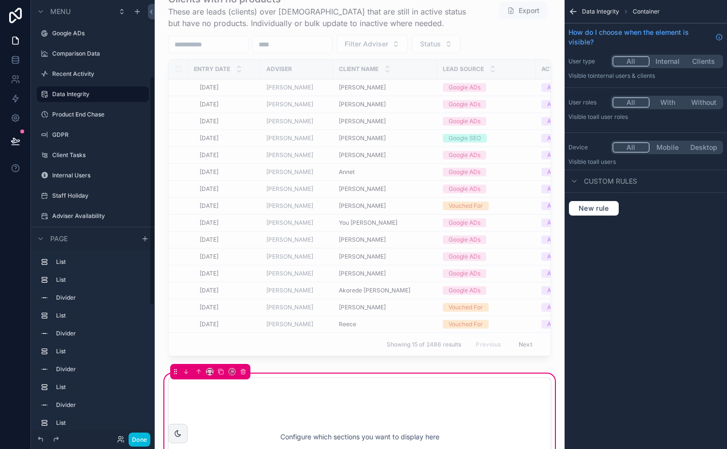
click at [144, 241] on icon "scrollable content" at bounding box center [145, 239] width 8 height 8
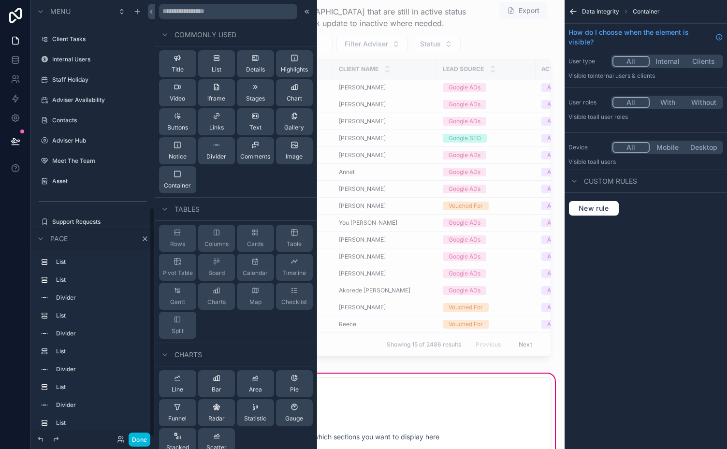
scroll to position [396, 0]
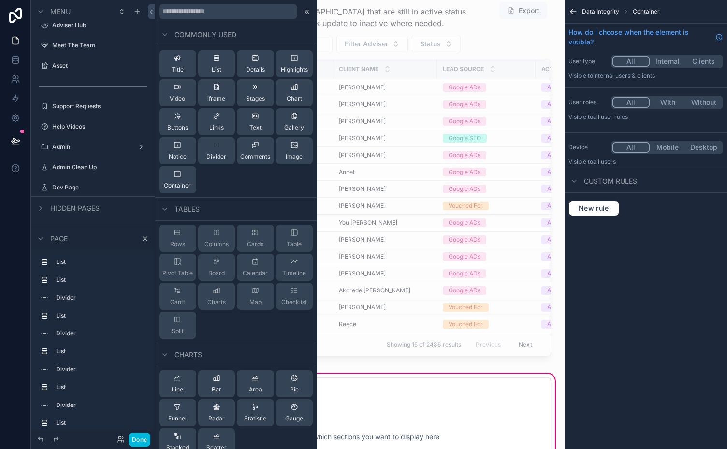
click at [183, 179] on div "Container" at bounding box center [177, 179] width 27 height 19
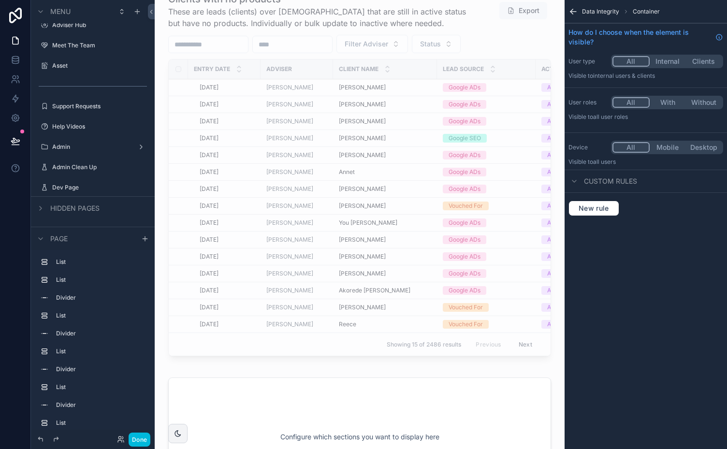
click at [151, 415] on div "List List Divider List Divider List Divider List Divider List Container Add a n…" at bounding box center [93, 447] width 124 height 394
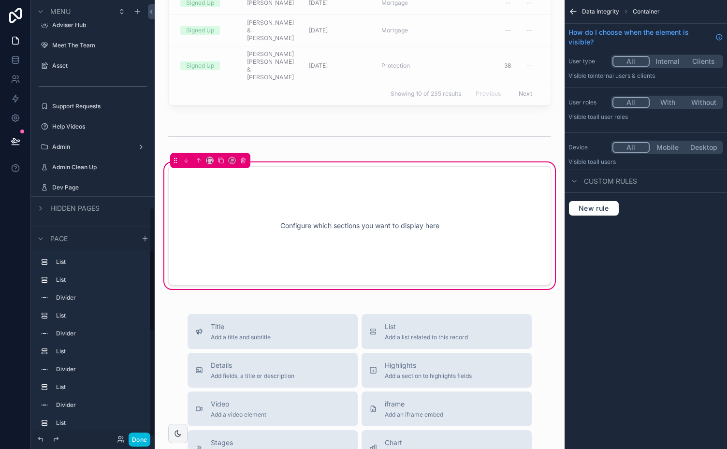
drag, startPoint x: 152, startPoint y: 337, endPoint x: 152, endPoint y: 421, distance: 84.1
click at [152, 421] on div "Menu mobile mi Staff Home Adviser Home Finance My Data Analytics Google ADs Com…" at bounding box center [93, 219] width 124 height 438
drag, startPoint x: 151, startPoint y: 285, endPoint x: 152, endPoint y: 382, distance: 96.7
click at [152, 382] on div "Menu mobile mi Staff Home Adviser Home Finance My Data Analytics Google ADs Com…" at bounding box center [93, 219] width 124 height 438
drag, startPoint x: 162, startPoint y: 181, endPoint x: 152, endPoint y: 416, distance: 235.2
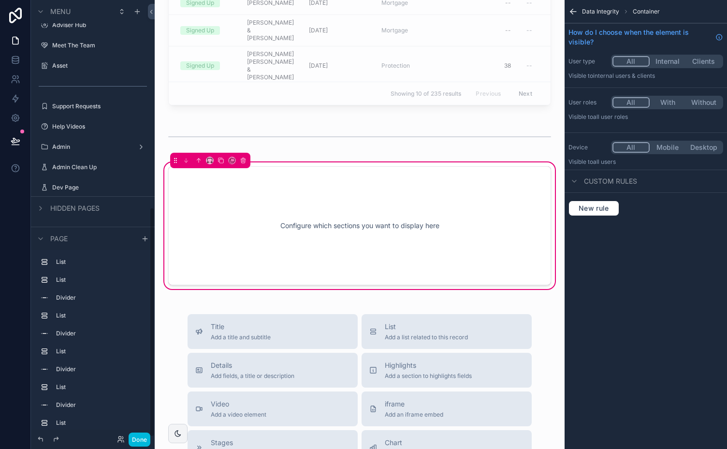
click at [152, 416] on div "Menu mobile mi Staff Home Adviser Home Finance My Data Analytics Google ADs Com…" at bounding box center [93, 219] width 124 height 438
click at [59, 423] on label "List" at bounding box center [98, 423] width 85 height 8
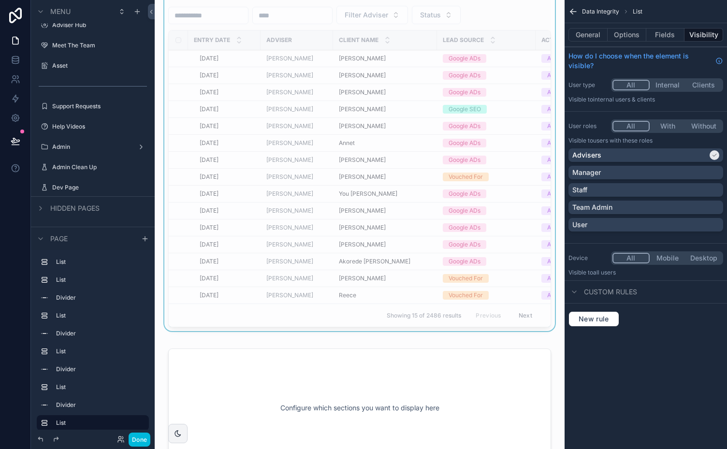
scroll to position [1791, 0]
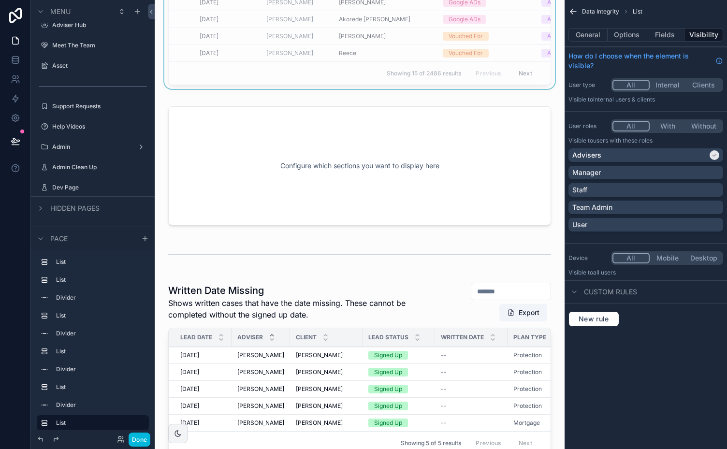
click at [353, 158] on div "scrollable content" at bounding box center [359, 166] width 395 height 131
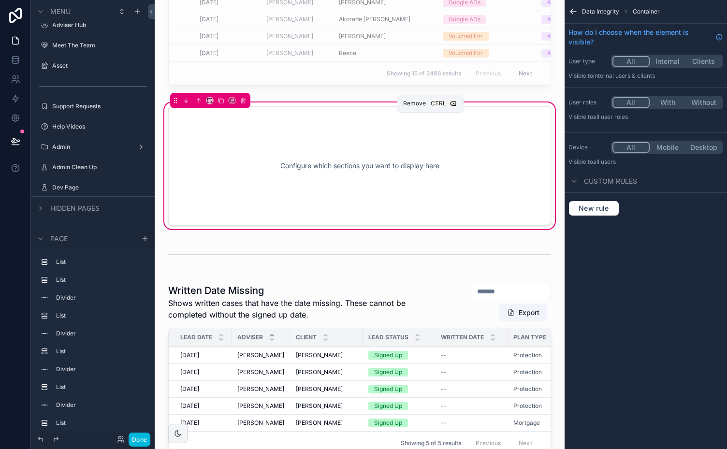
click at [242, 104] on icon "scrollable content" at bounding box center [243, 100] width 7 height 7
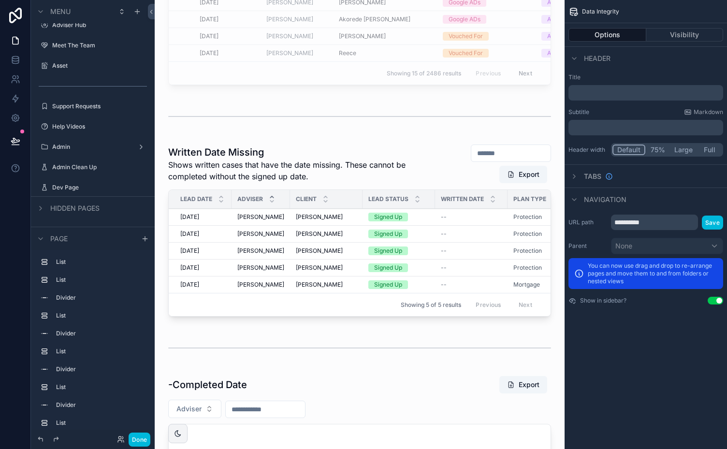
scroll to position [29, 0]
click at [256, 132] on div "scrollable content" at bounding box center [359, 117] width 395 height 32
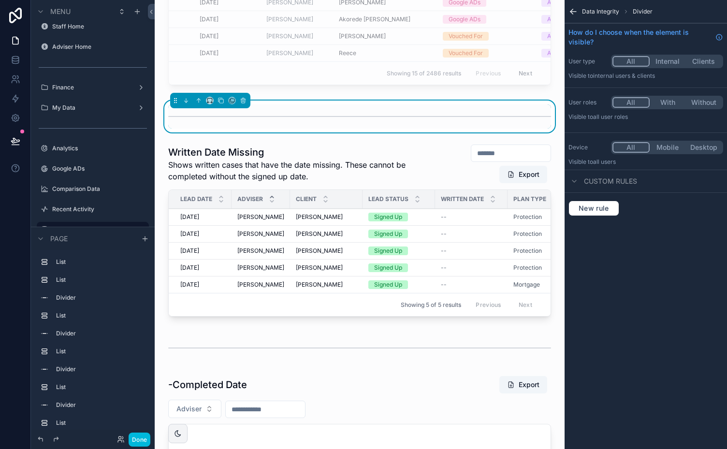
click at [243, 104] on icon "scrollable content" at bounding box center [243, 100] width 7 height 7
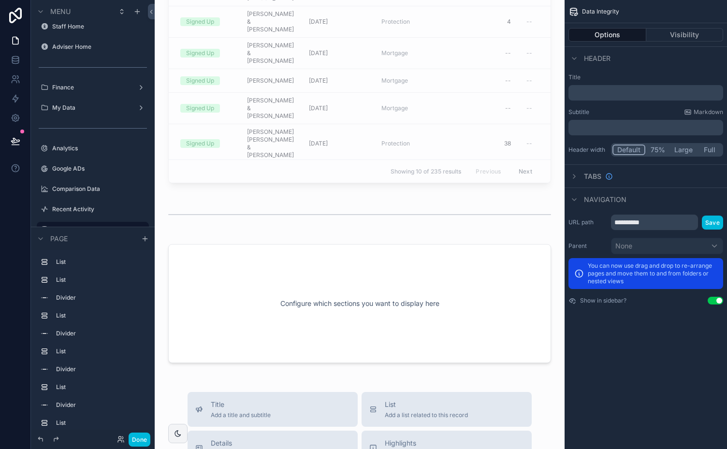
scroll to position [2476, 0]
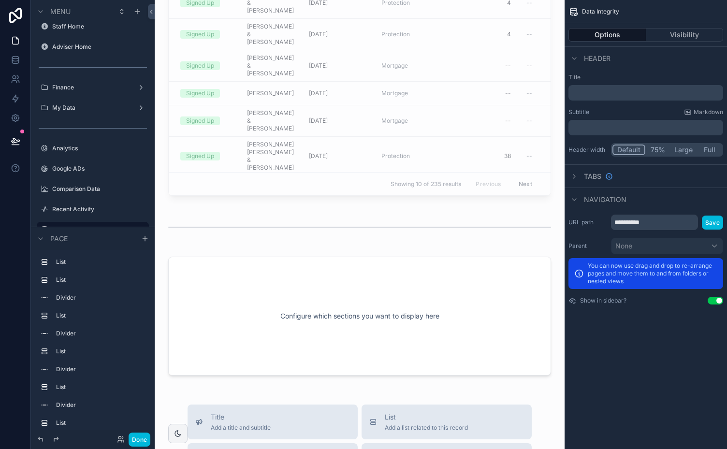
click at [342, 271] on div "scrollable content" at bounding box center [359, 316] width 395 height 131
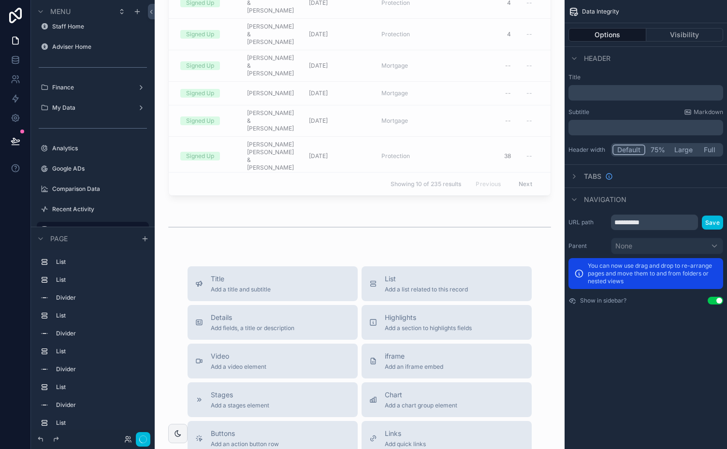
click at [259, 222] on div "scrollable content" at bounding box center [359, 227] width 395 height 32
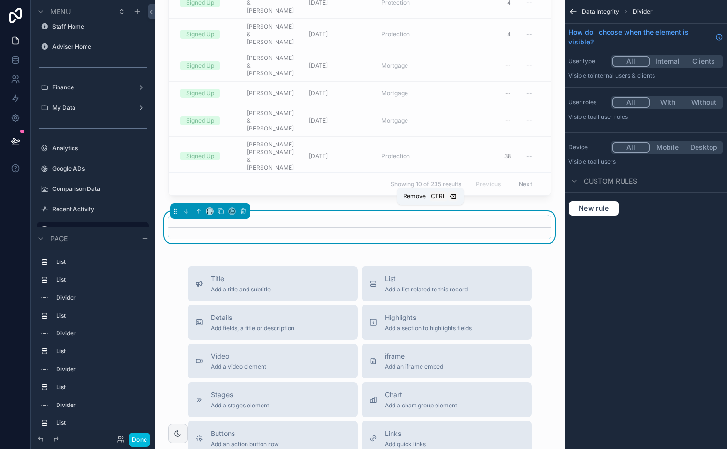
click at [245, 210] on icon "scrollable content" at bounding box center [243, 212] width 4 height 4
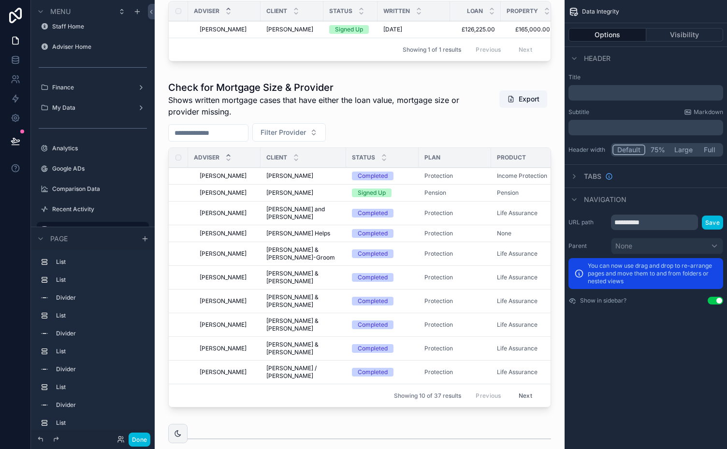
scroll to position [0, 0]
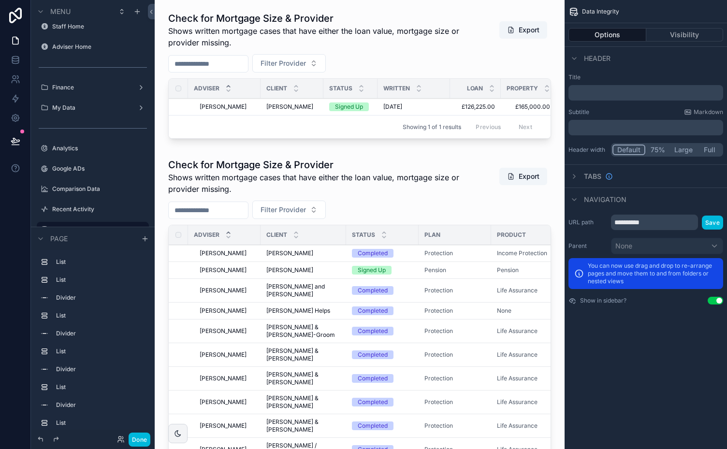
click at [385, 60] on div "scrollable content" at bounding box center [359, 77] width 395 height 139
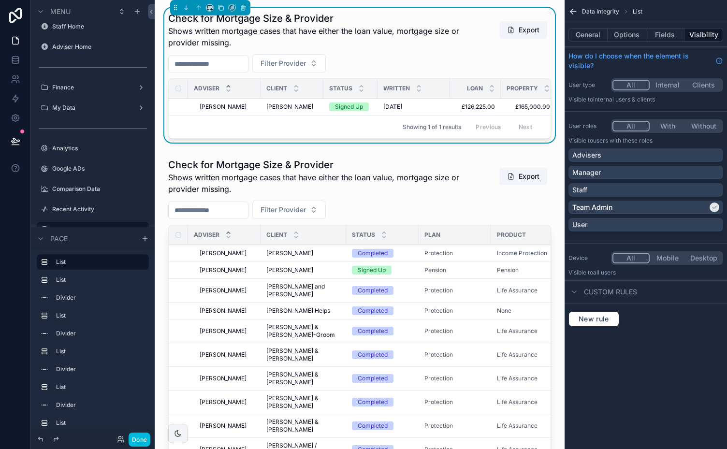
click at [622, 32] on button "Options" at bounding box center [627, 35] width 39 height 14
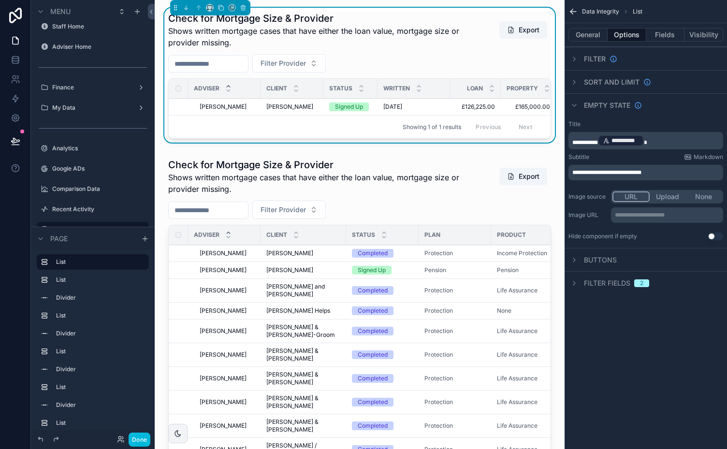
click at [332, 176] on div "scrollable content" at bounding box center [359, 323] width 395 height 338
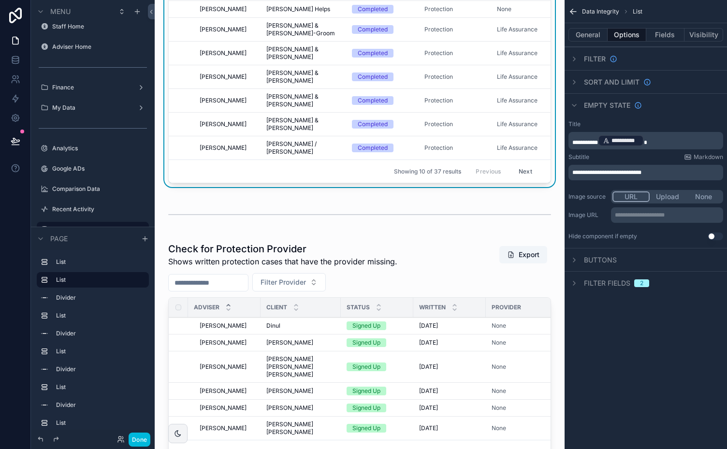
scroll to position [354, 0]
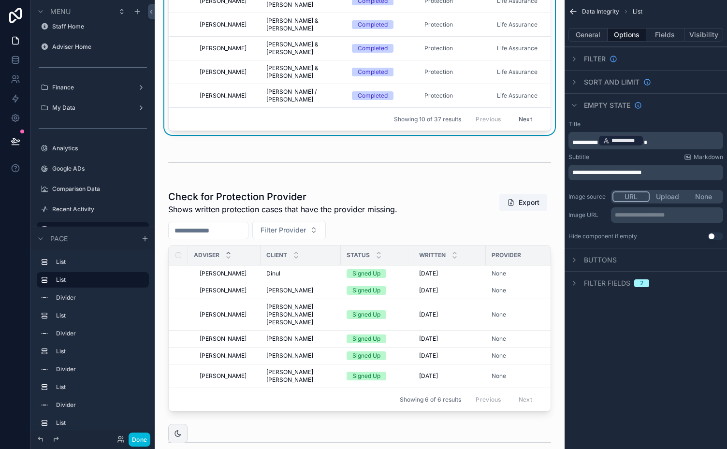
click at [346, 207] on div "scrollable content" at bounding box center [359, 302] width 395 height 233
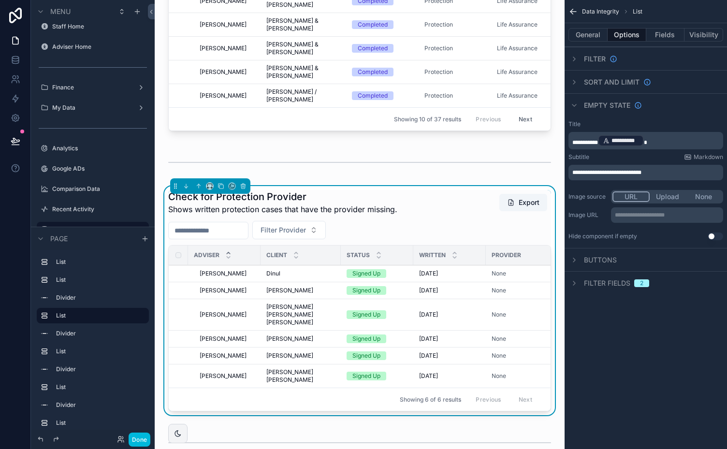
click at [719, 235] on button "Use setting" at bounding box center [715, 237] width 15 height 8
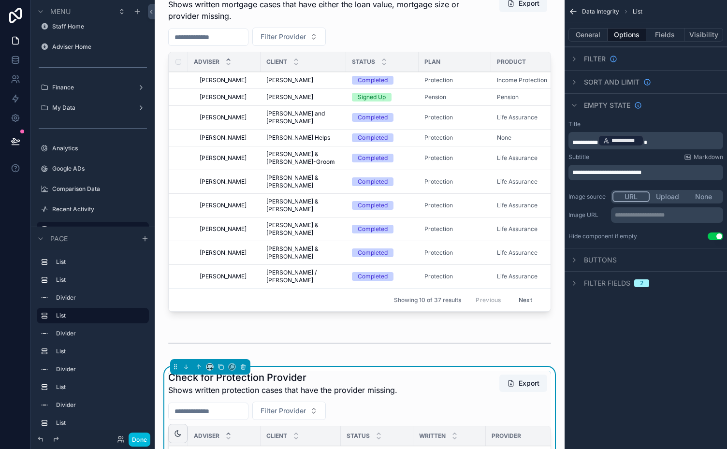
scroll to position [105, 0]
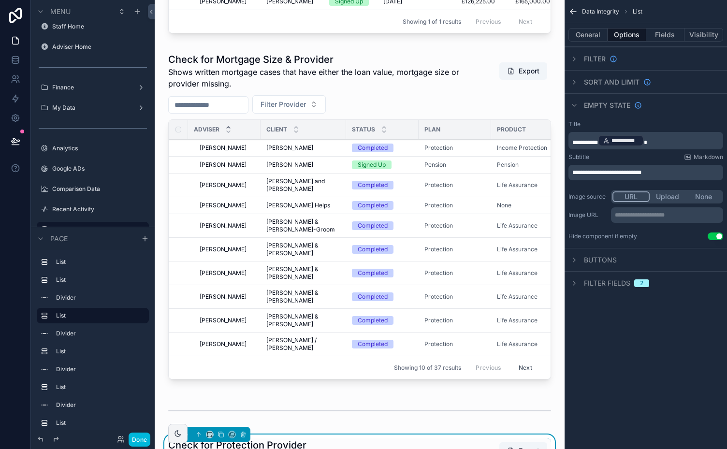
click at [434, 100] on div "scrollable content" at bounding box center [359, 218] width 395 height 338
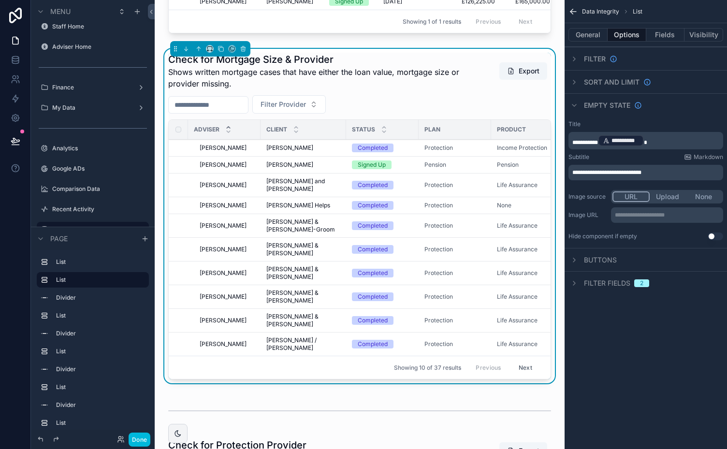
click at [718, 234] on button "Use setting" at bounding box center [715, 237] width 15 height 8
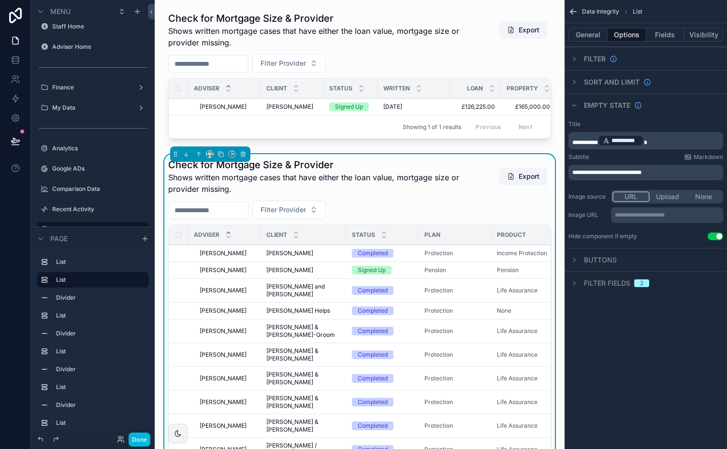
click at [422, 71] on div "scrollable content" at bounding box center [359, 77] width 395 height 139
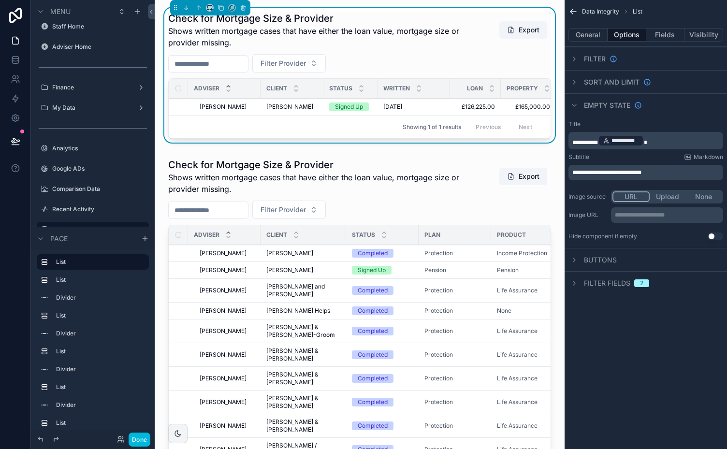
click at [716, 235] on button "Use setting" at bounding box center [715, 237] width 15 height 8
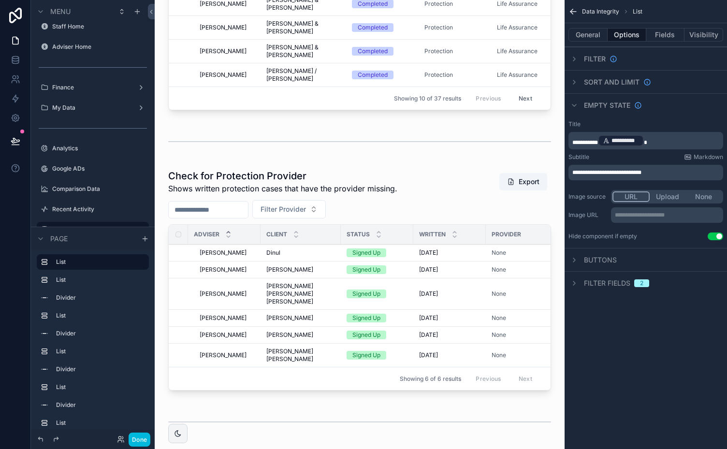
scroll to position [403, 0]
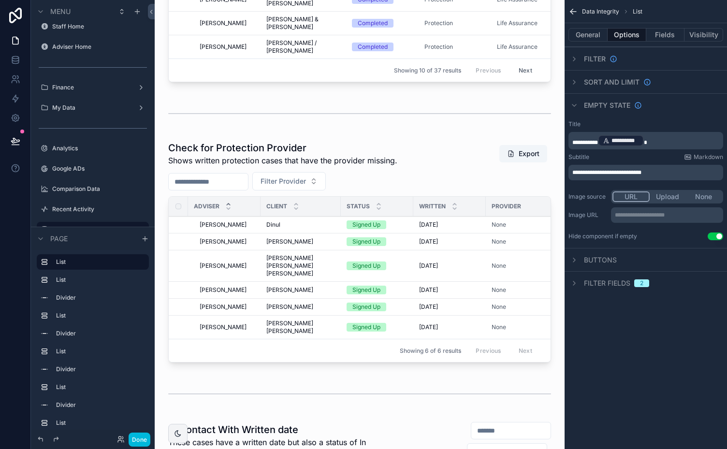
click at [509, 125] on div "scrollable content" at bounding box center [359, 114] width 395 height 32
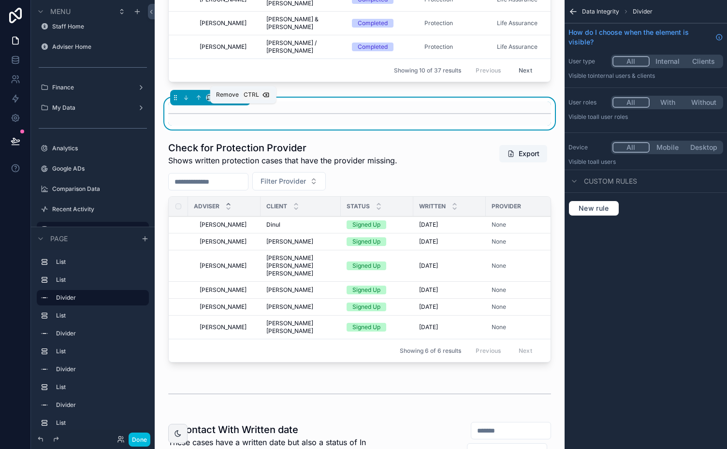
click at [242, 96] on icon "scrollable content" at bounding box center [243, 95] width 2 height 1
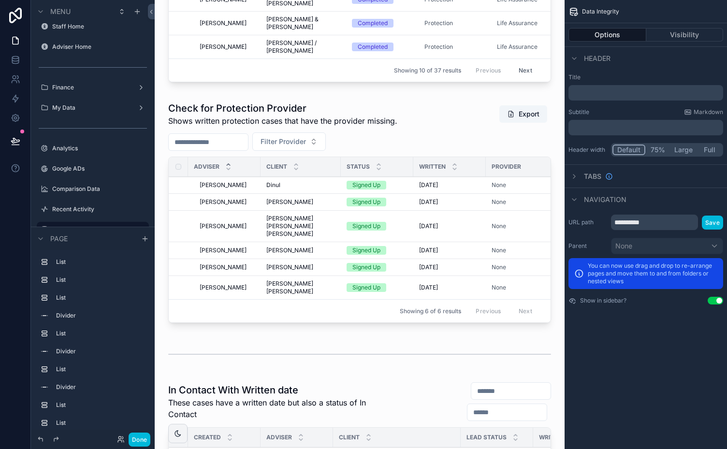
click at [426, 125] on div "scrollable content" at bounding box center [359, 214] width 395 height 233
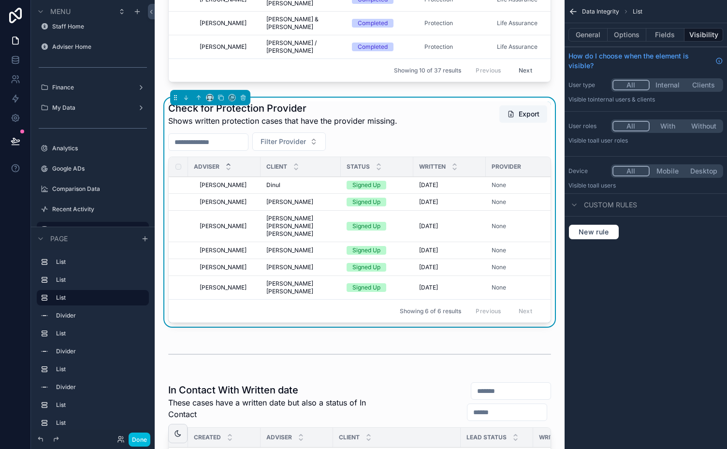
click at [620, 35] on button "Options" at bounding box center [627, 35] width 39 height 14
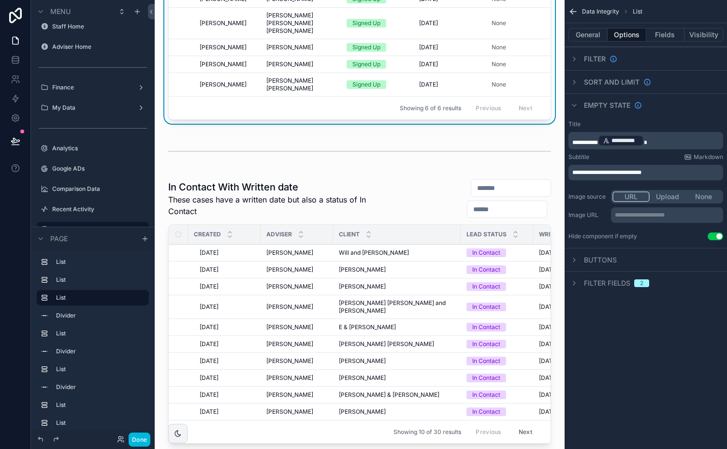
scroll to position [633, 0]
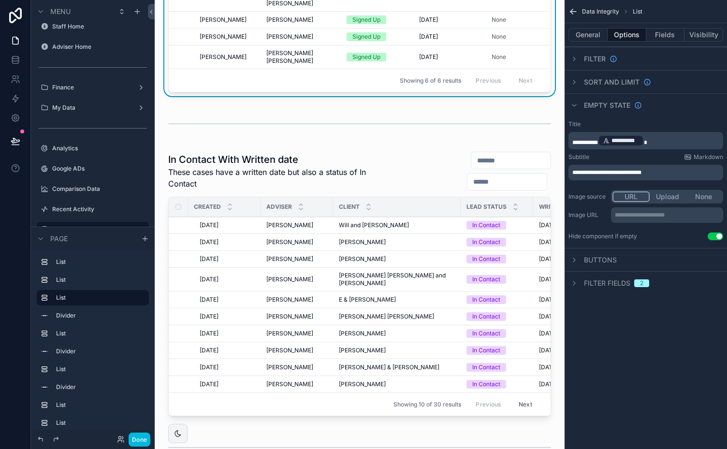
click at [379, 156] on div "scrollable content" at bounding box center [359, 285] width 395 height 277
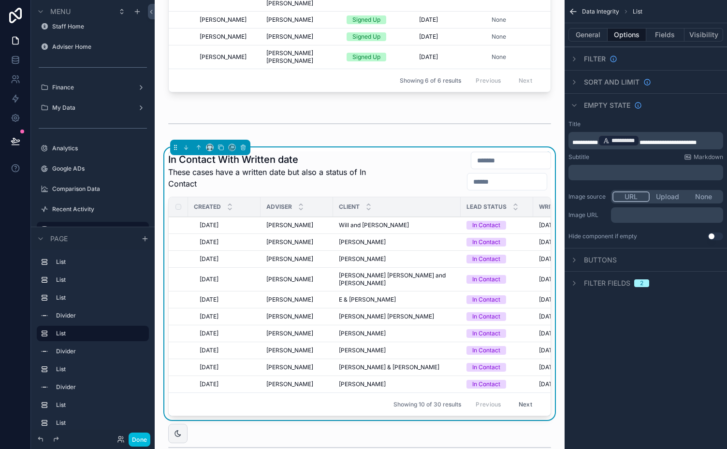
click at [717, 235] on button "Use setting" at bounding box center [715, 237] width 15 height 8
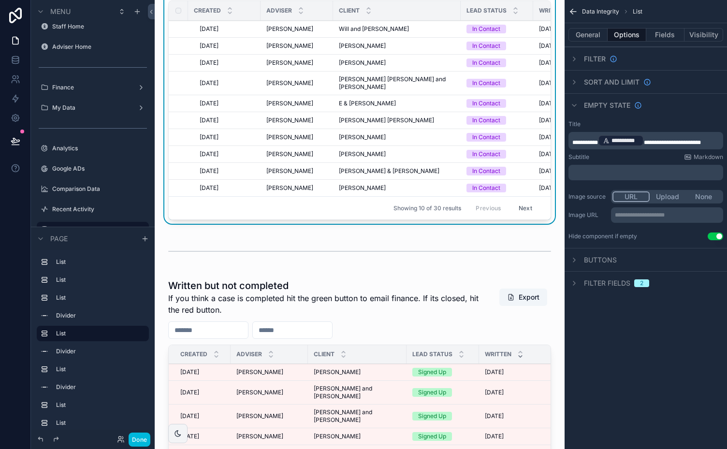
scroll to position [969, 0]
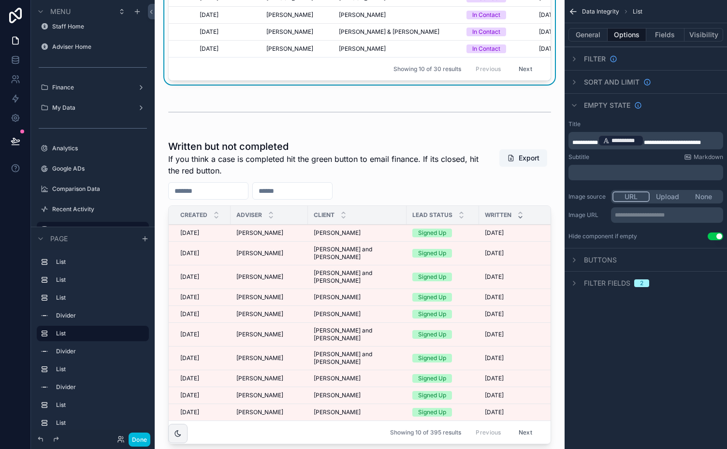
click at [400, 174] on div "scrollable content" at bounding box center [359, 294] width 395 height 316
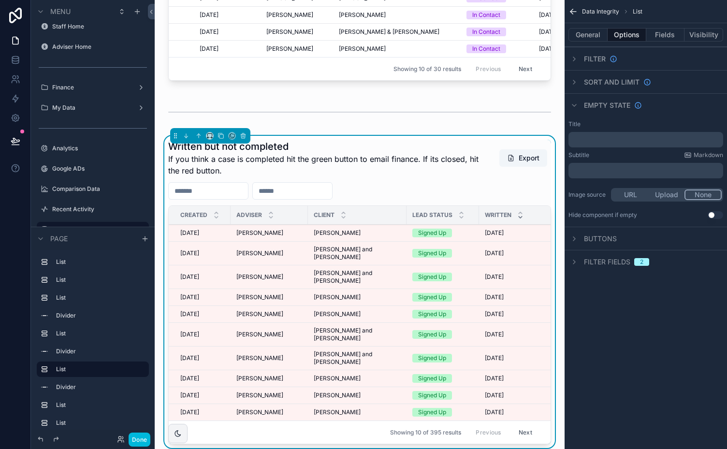
click at [718, 212] on button "Use setting" at bounding box center [715, 215] width 15 height 8
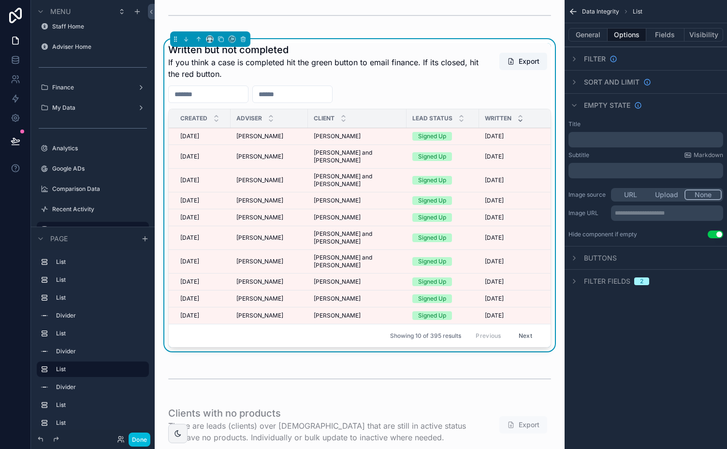
scroll to position [1459, 0]
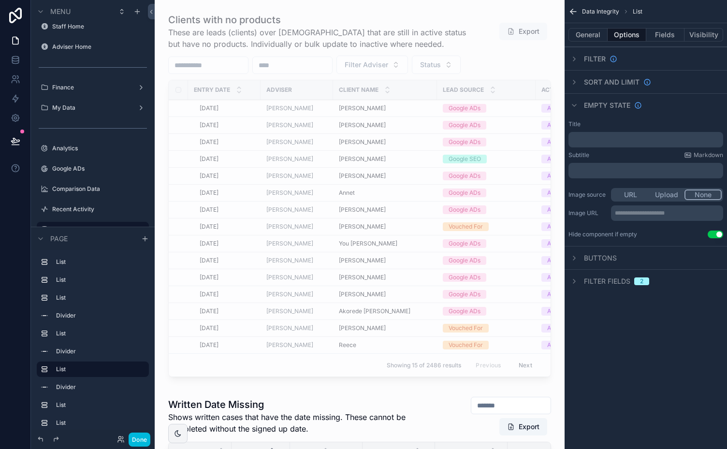
click at [404, 114] on div "scrollable content" at bounding box center [359, 197] width 395 height 376
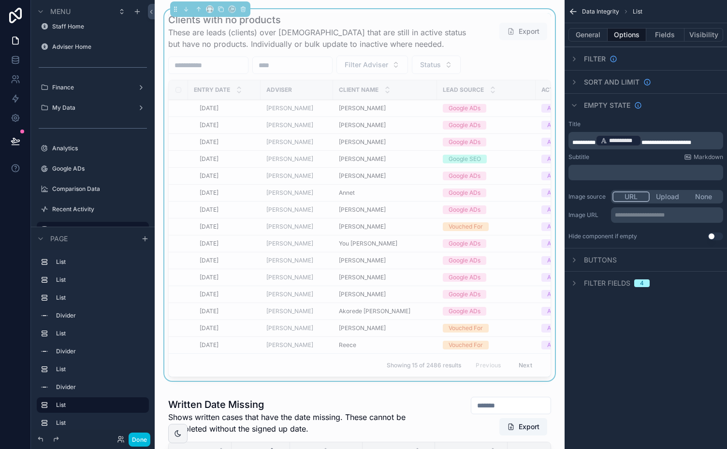
click at [717, 235] on button "Use setting" at bounding box center [715, 237] width 15 height 8
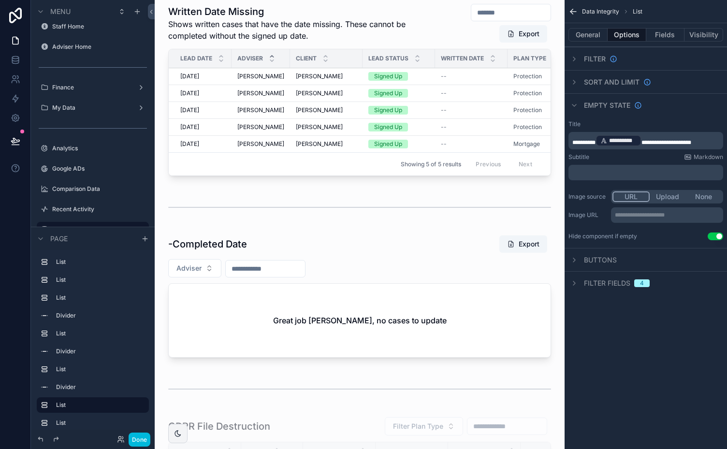
click at [467, 150] on div "scrollable content" at bounding box center [359, 92] width 395 height 184
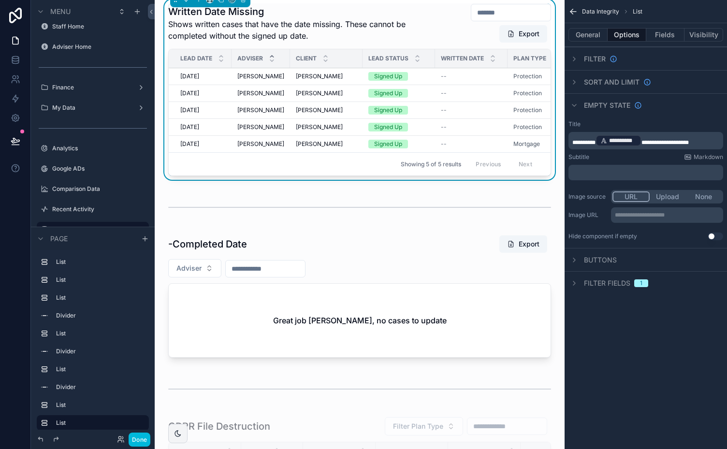
click at [719, 236] on button "Use setting" at bounding box center [715, 237] width 15 height 8
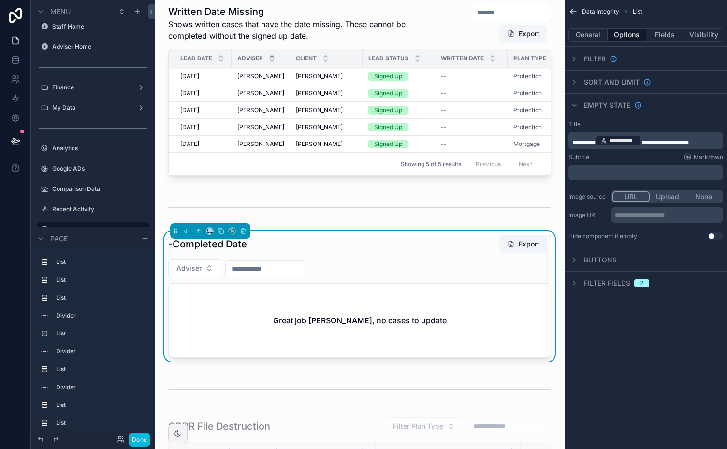
click at [716, 235] on button "Use setting" at bounding box center [715, 237] width 15 height 8
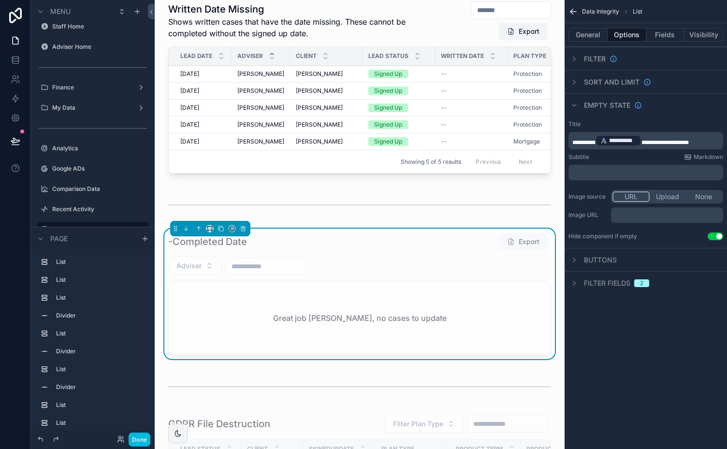
scroll to position [2139, 0]
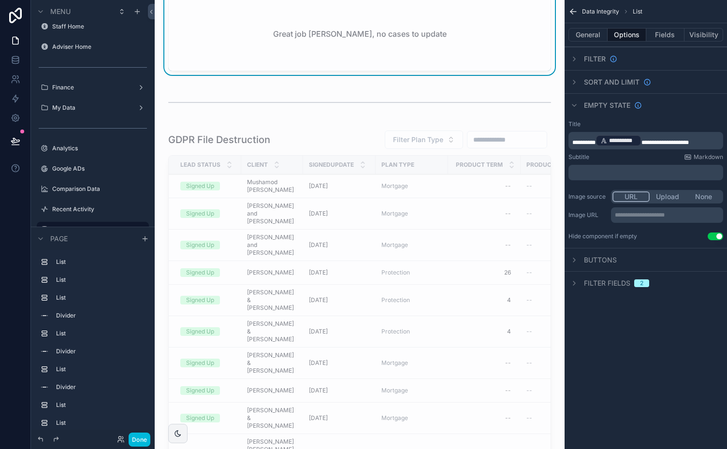
click at [347, 174] on div "scrollable content" at bounding box center [359, 313] width 395 height 375
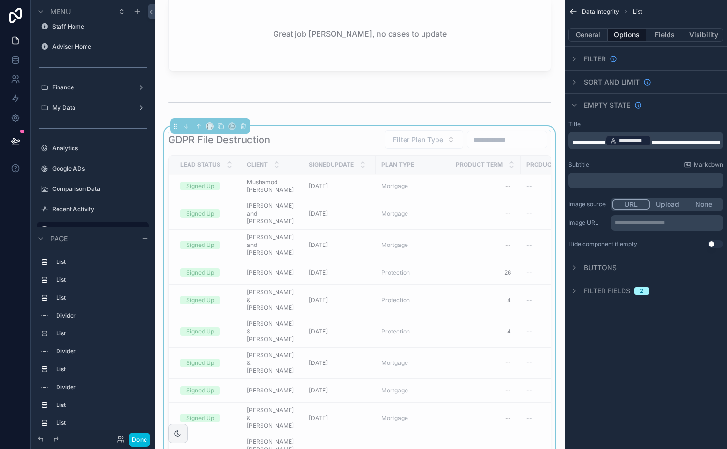
click at [718, 242] on button "Use setting" at bounding box center [715, 244] width 15 height 8
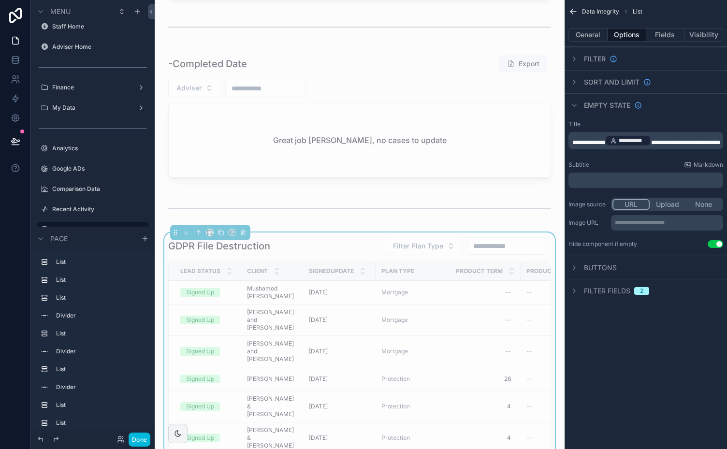
scroll to position [2028, 0]
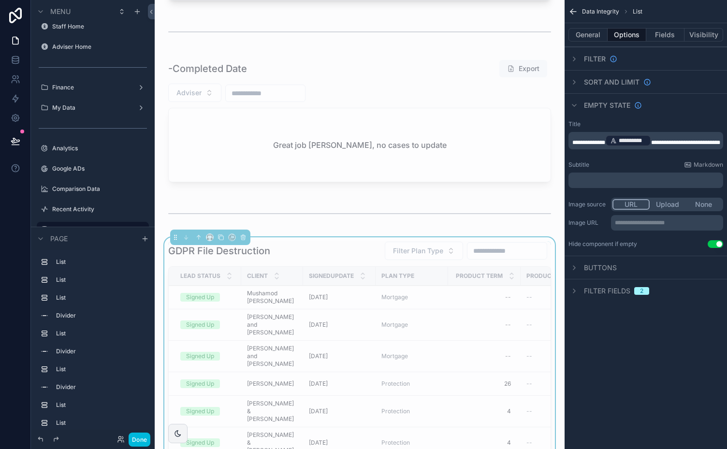
click at [451, 230] on div "scrollable content" at bounding box center [359, 214] width 395 height 32
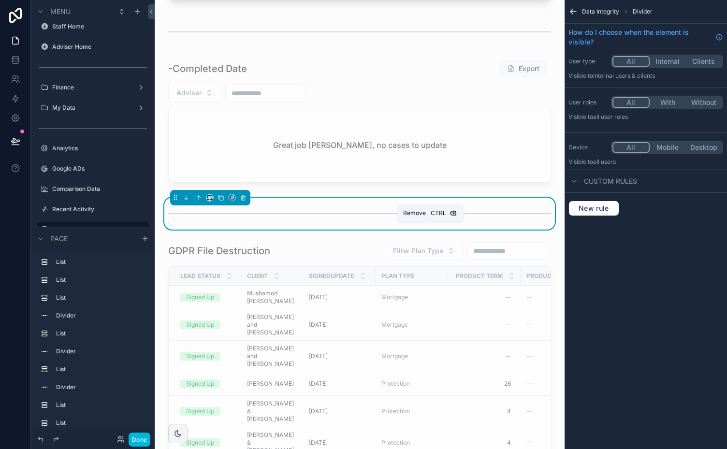
click at [240, 201] on icon "scrollable content" at bounding box center [243, 197] width 7 height 7
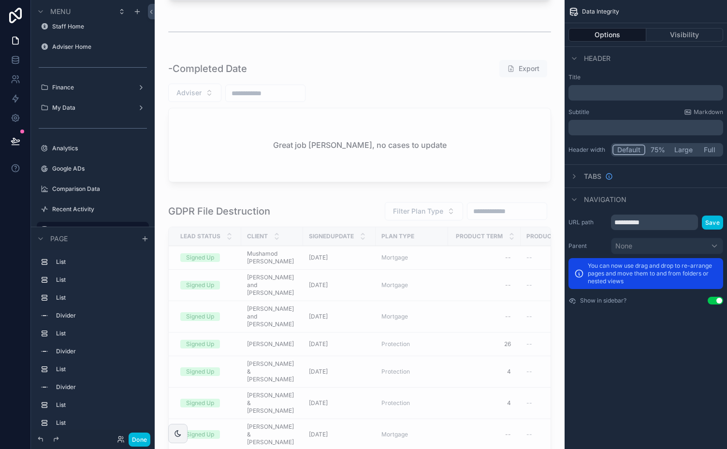
click at [415, 48] on div "scrollable content" at bounding box center [359, 32] width 395 height 32
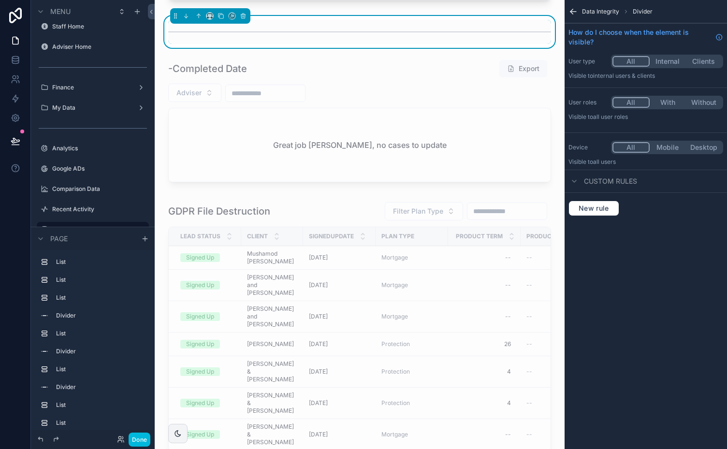
click at [243, 15] on icon "scrollable content" at bounding box center [243, 15] width 4 height 0
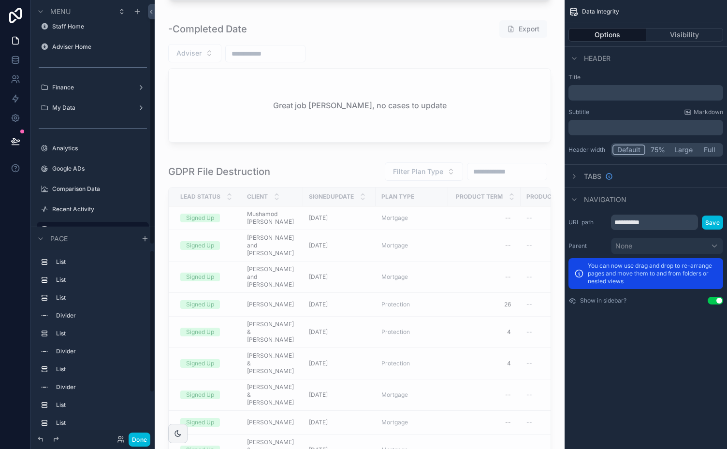
click at [137, 438] on button "Done" at bounding box center [140, 440] width 22 height 14
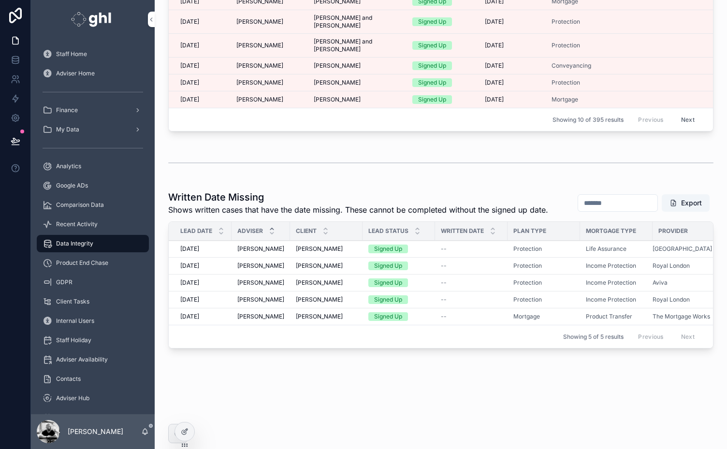
scroll to position [0, 0]
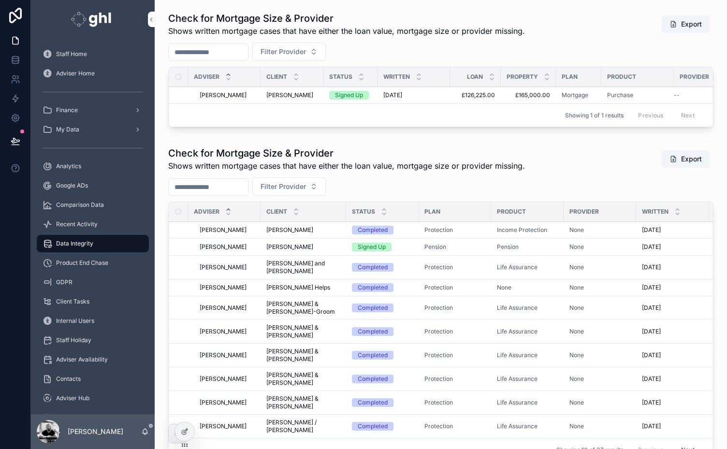
click at [0, 0] on div at bounding box center [0, 0] width 0 height 0
click at [0, 0] on icon at bounding box center [0, 0] width 0 height 0
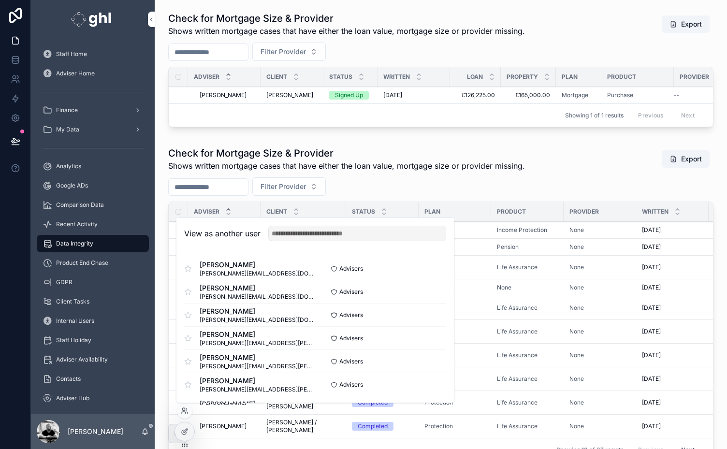
click at [0, 0] on button "Select" at bounding box center [0, 0] width 0 height 0
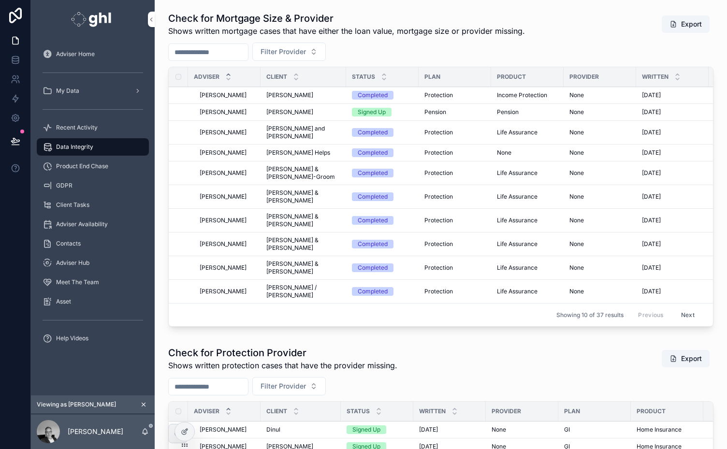
click at [73, 165] on span "Product End Chase" at bounding box center [82, 166] width 52 height 8
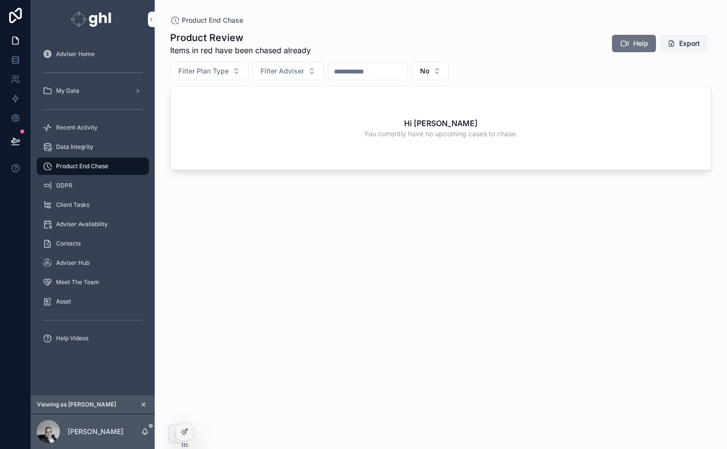
click at [74, 147] on span "Data Integrity" at bounding box center [74, 147] width 37 height 8
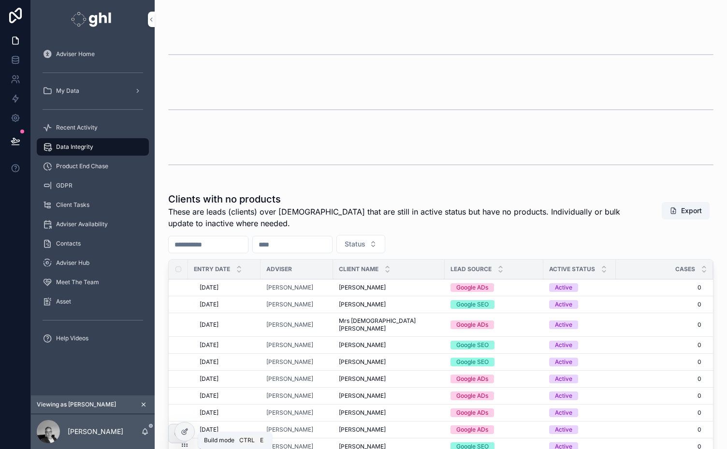
click at [187, 430] on icon at bounding box center [186, 431] width 4 height 4
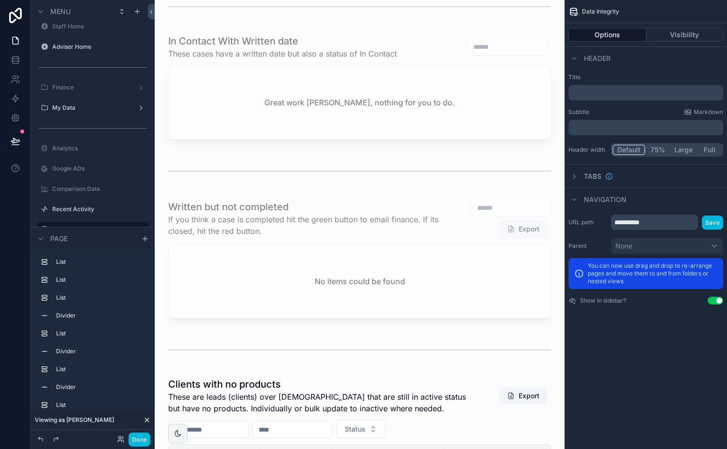
scroll to position [514, 0]
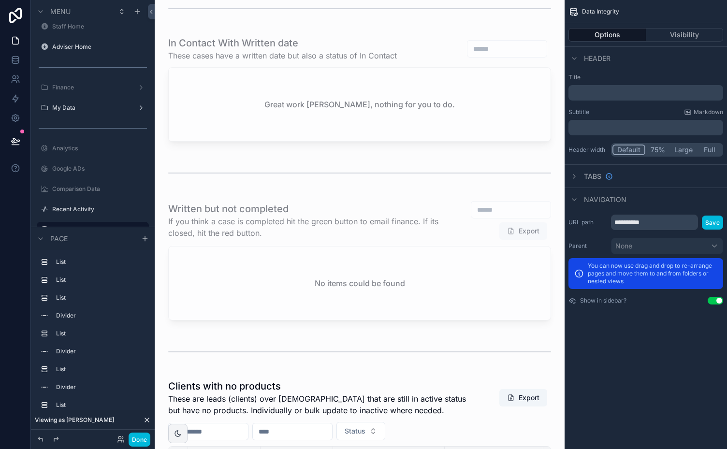
click at [505, 175] on div "scrollable content" at bounding box center [359, 173] width 395 height 32
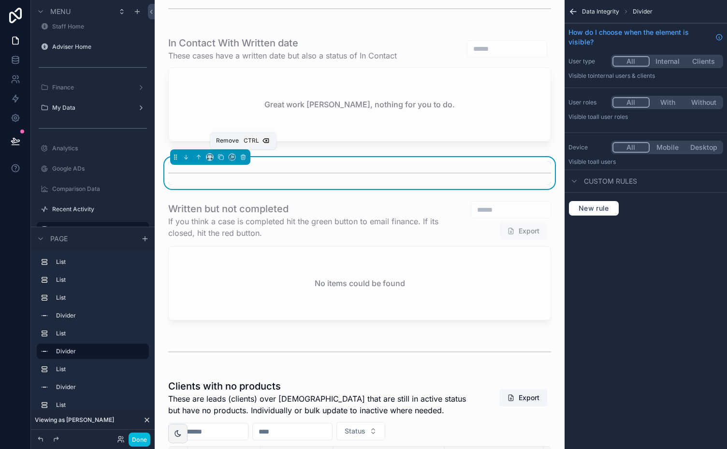
click at [242, 155] on icon "scrollable content" at bounding box center [243, 157] width 7 height 7
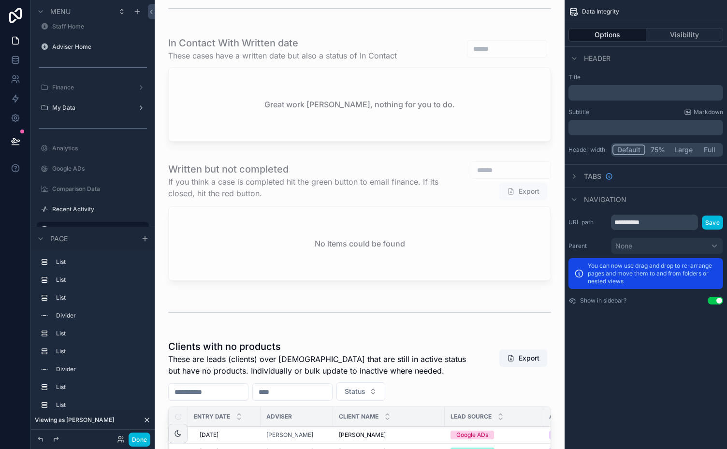
click at [307, 311] on div "scrollable content" at bounding box center [359, 312] width 395 height 32
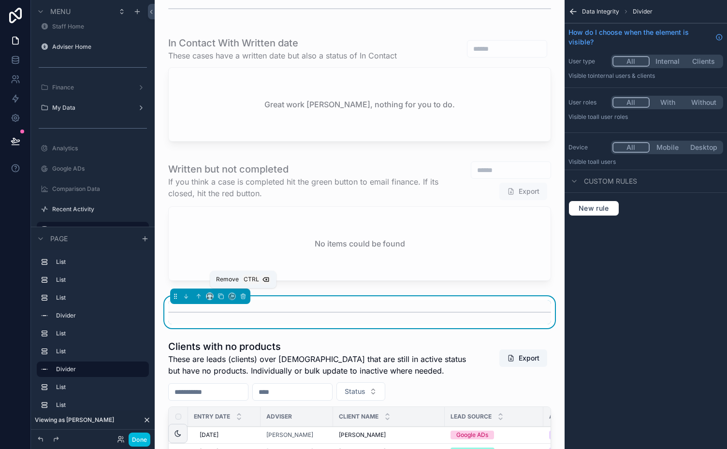
click at [242, 295] on icon "scrollable content" at bounding box center [243, 296] width 7 height 7
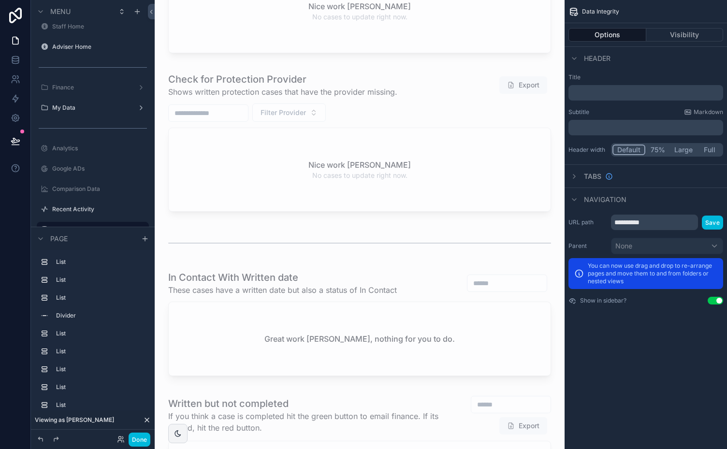
scroll to position [238, 0]
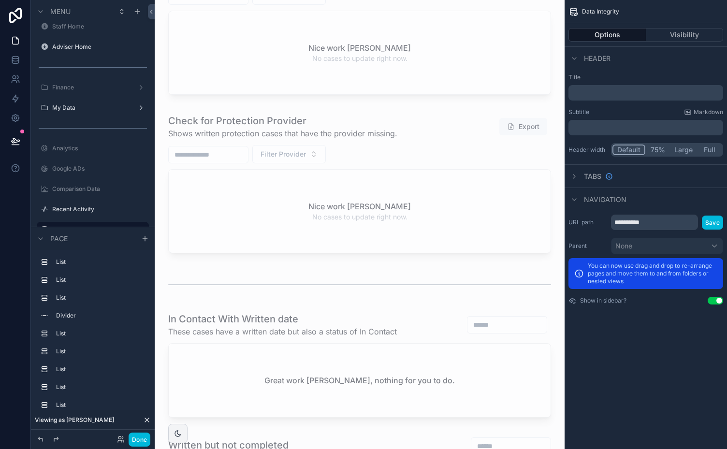
drag, startPoint x: 572, startPoint y: 135, endPoint x: 566, endPoint y: 106, distance: 30.1
click at [566, 106] on div "Title ﻿ Subtitle Markdown ﻿ Header width Default 75% Large Full" at bounding box center [646, 115] width 162 height 91
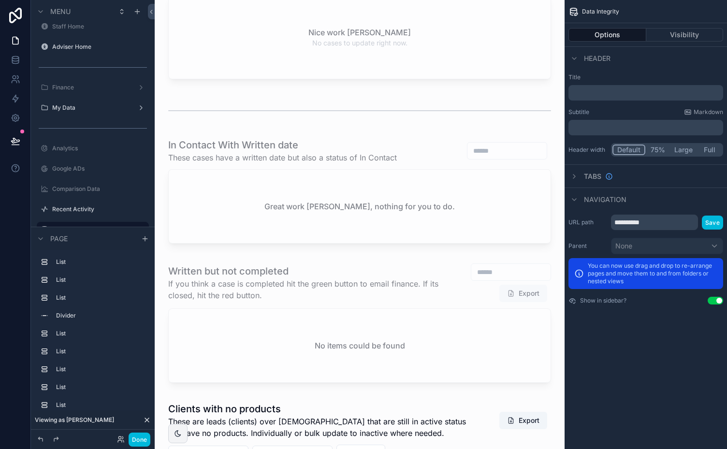
scroll to position [437, 0]
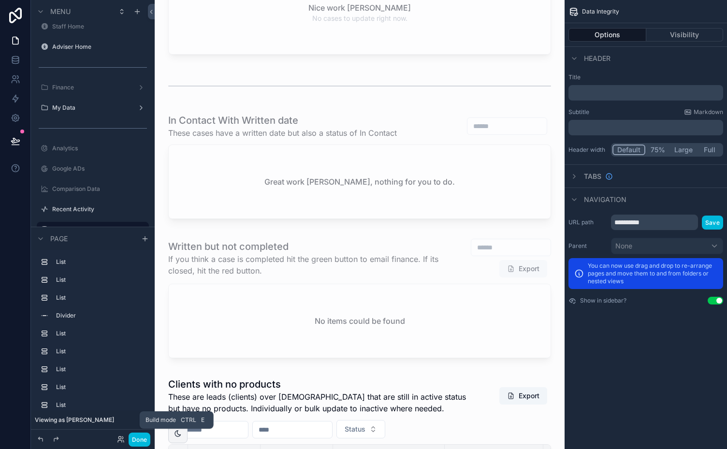
click at [138, 437] on button "Done" at bounding box center [140, 440] width 22 height 14
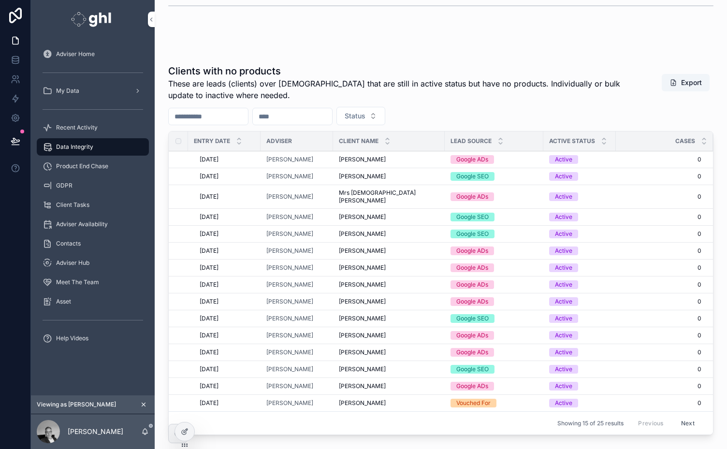
scroll to position [0, 0]
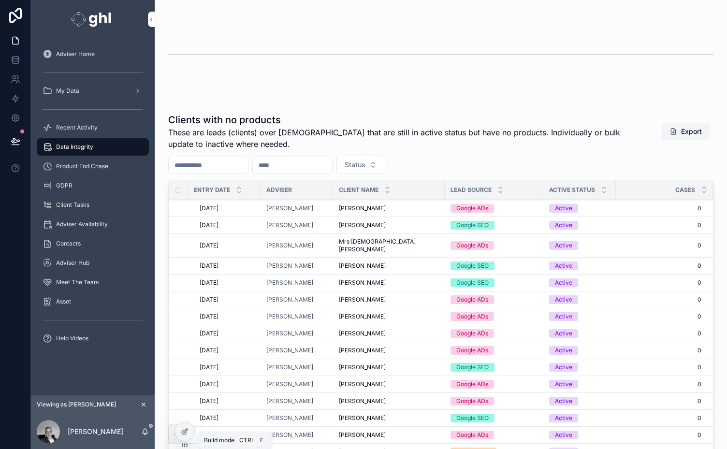
click at [182, 432] on icon at bounding box center [185, 432] width 8 height 8
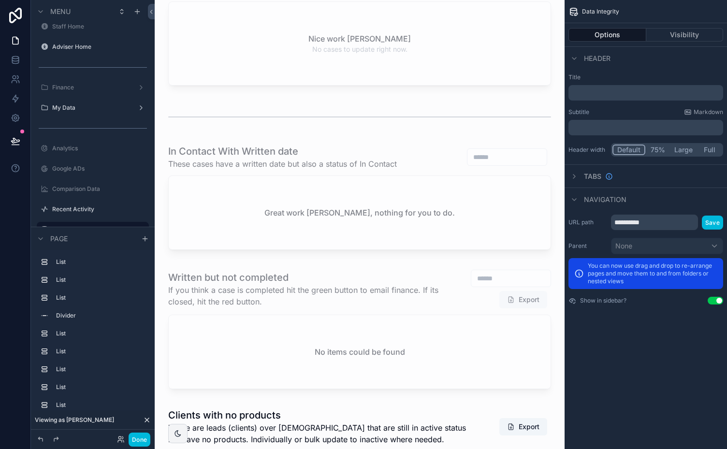
scroll to position [389, 0]
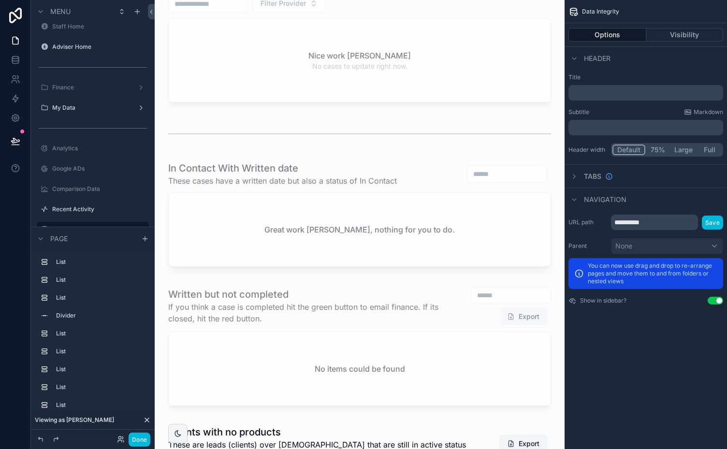
click at [493, 132] on div "scrollable content" at bounding box center [359, 134] width 395 height 32
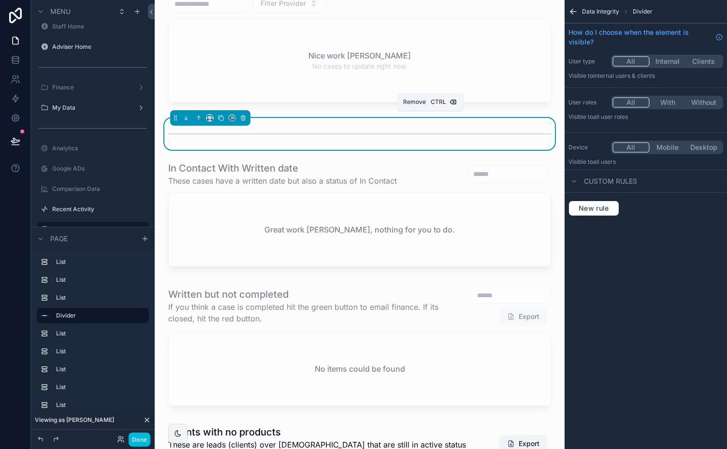
click at [241, 117] on icon "scrollable content" at bounding box center [243, 119] width 4 height 4
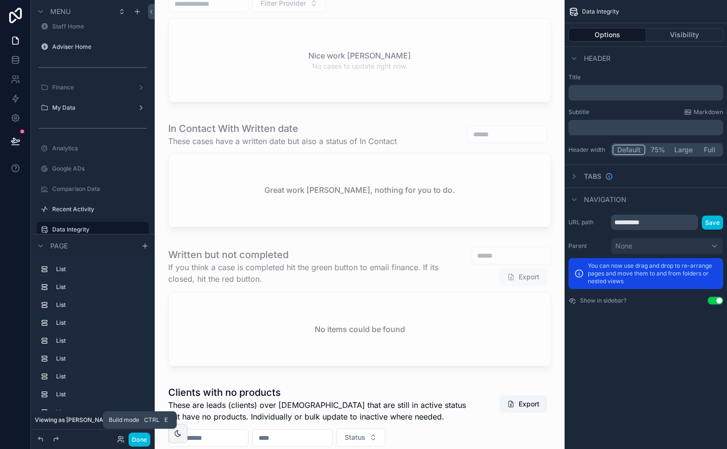
click at [135, 439] on button "Done" at bounding box center [140, 440] width 22 height 14
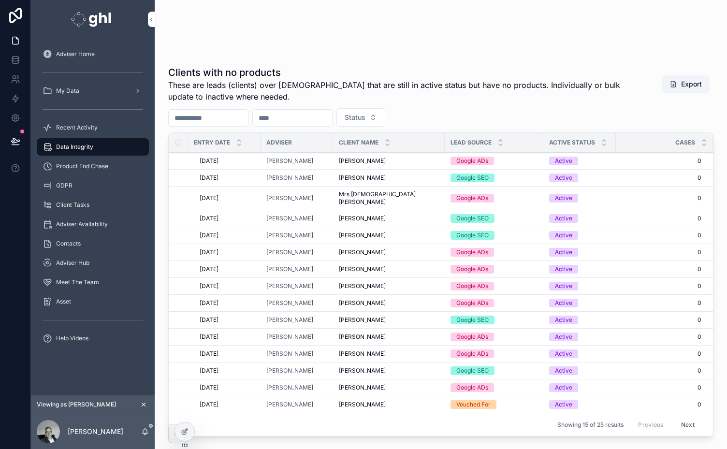
scroll to position [0, 0]
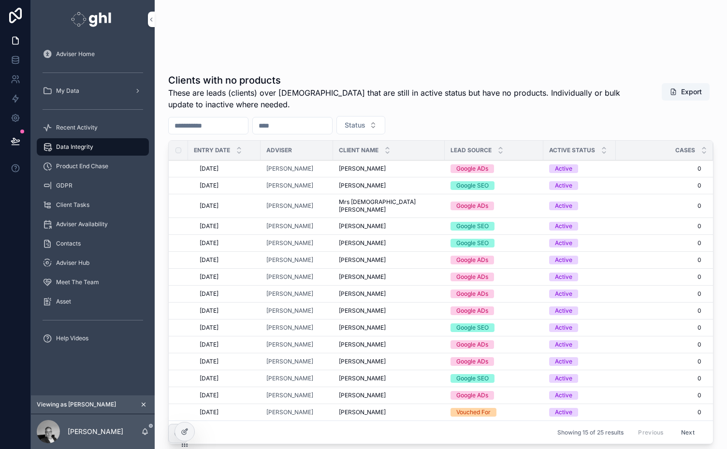
click at [182, 431] on icon at bounding box center [184, 432] width 4 height 4
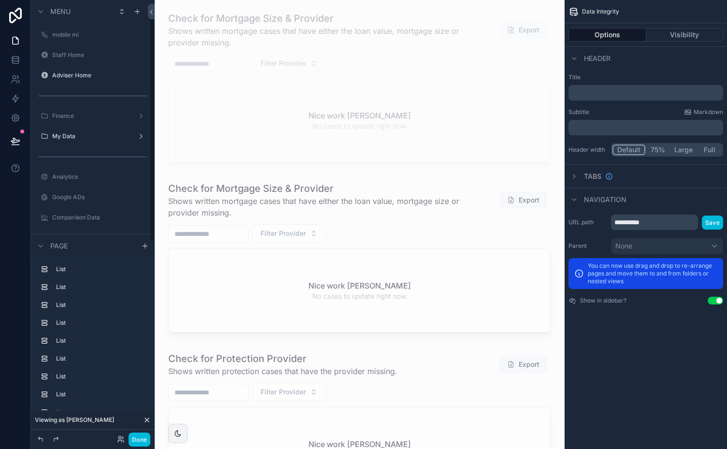
scroll to position [29, 0]
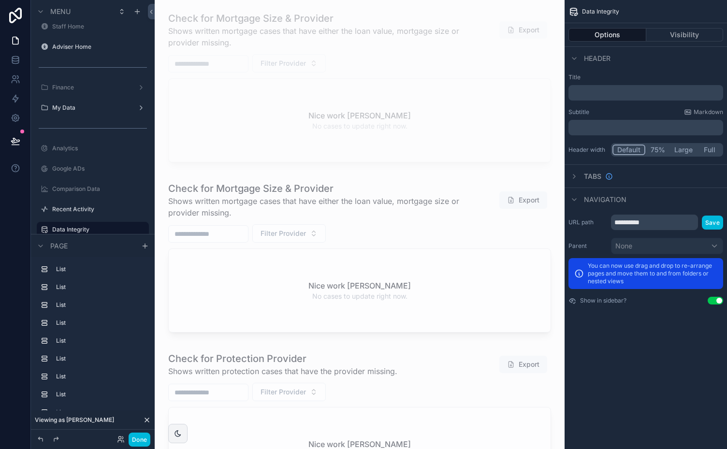
click at [139, 438] on button "Done" at bounding box center [140, 440] width 22 height 14
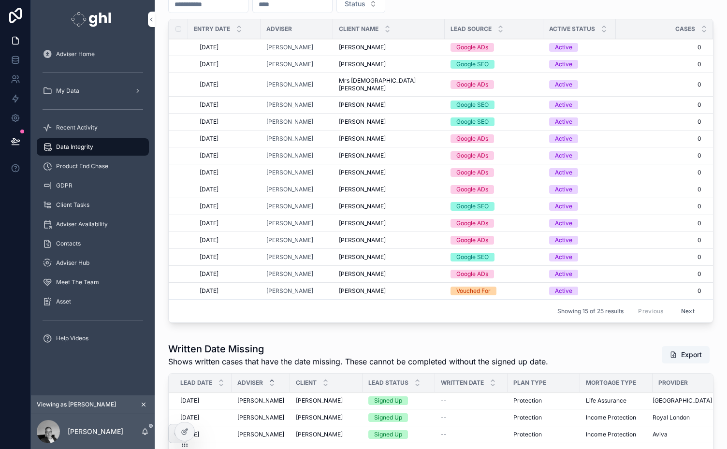
scroll to position [0, 0]
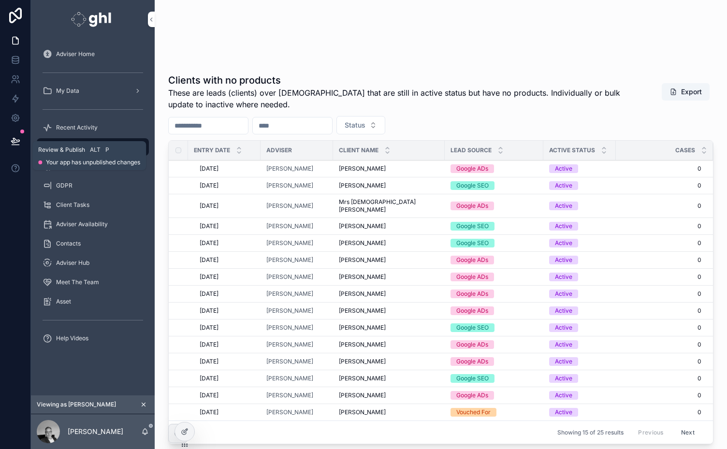
click at [16, 140] on icon at bounding box center [16, 141] width 10 height 10
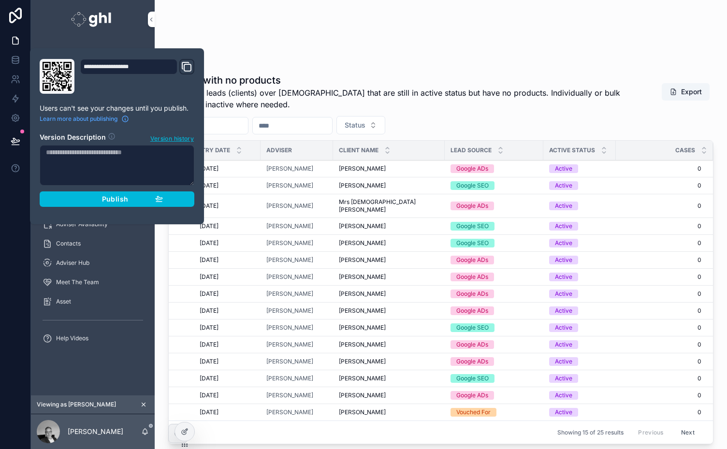
click at [118, 199] on span "Publish" at bounding box center [115, 199] width 26 height 9
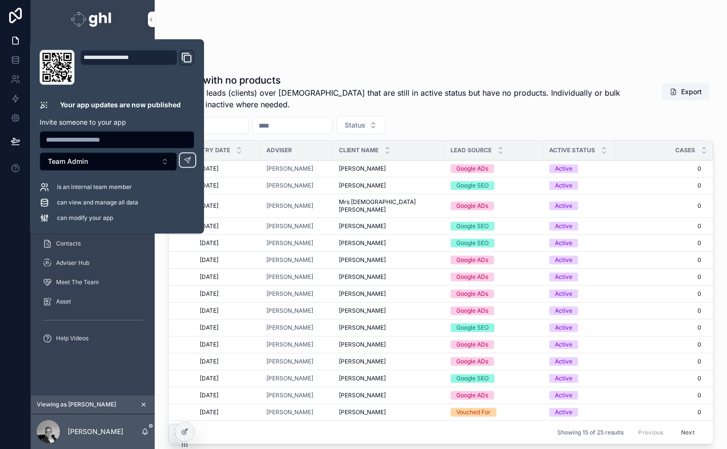
click at [359, 30] on div "scrollable content" at bounding box center [440, 27] width 557 height 8
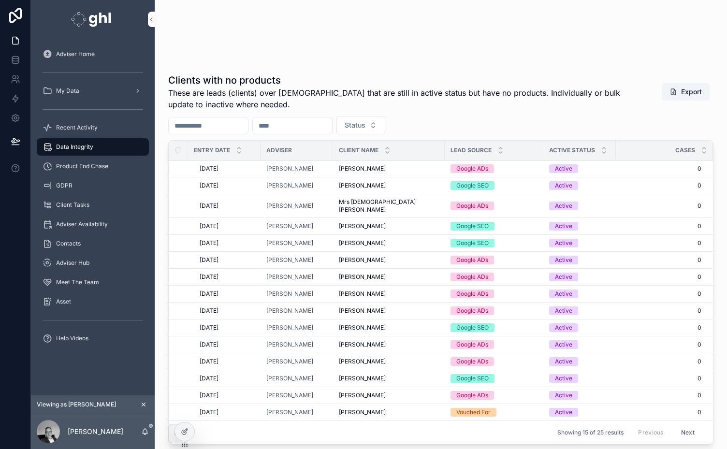
click at [67, 92] on span "My Data" at bounding box center [67, 91] width 23 height 8
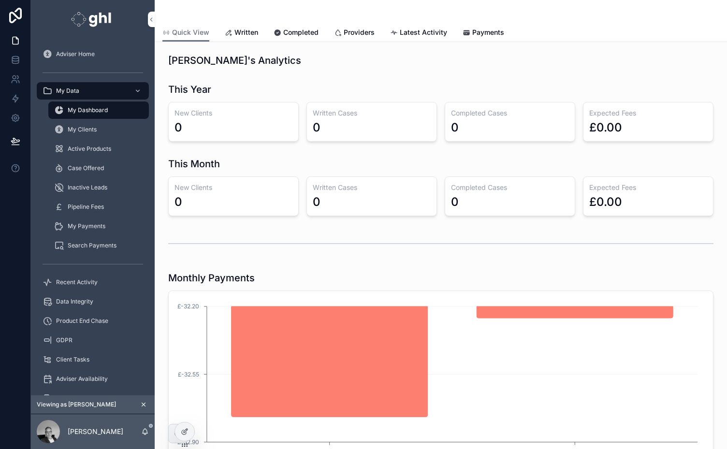
click at [81, 147] on span "Active Products" at bounding box center [90, 149] width 44 height 8
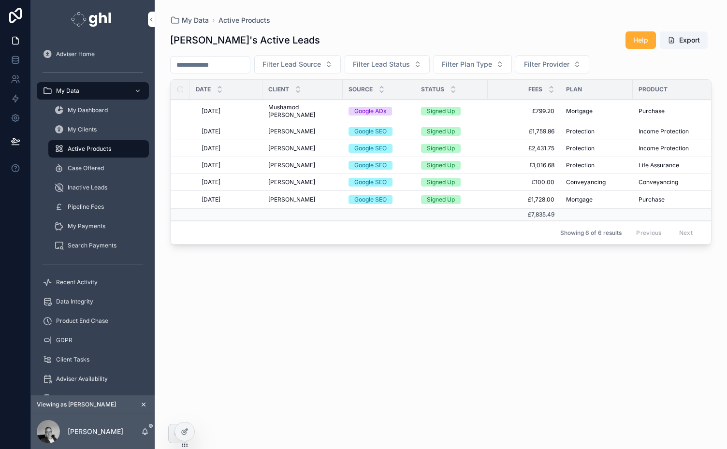
click at [70, 303] on span "Data Integrity" at bounding box center [74, 302] width 37 height 8
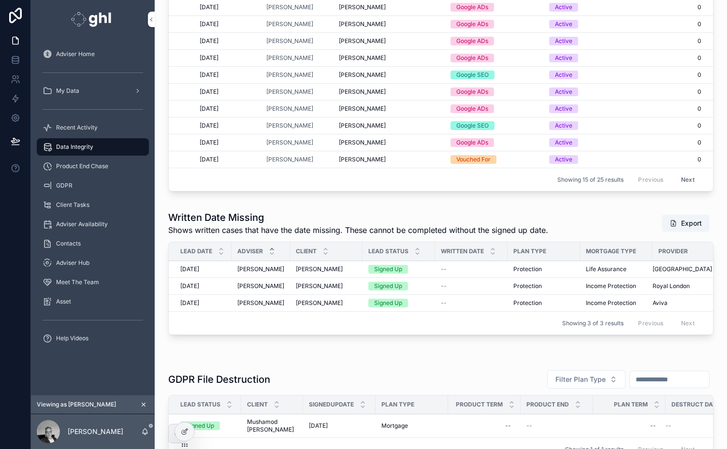
scroll to position [252, 0]
click at [16, 61] on icon at bounding box center [16, 60] width 10 height 10
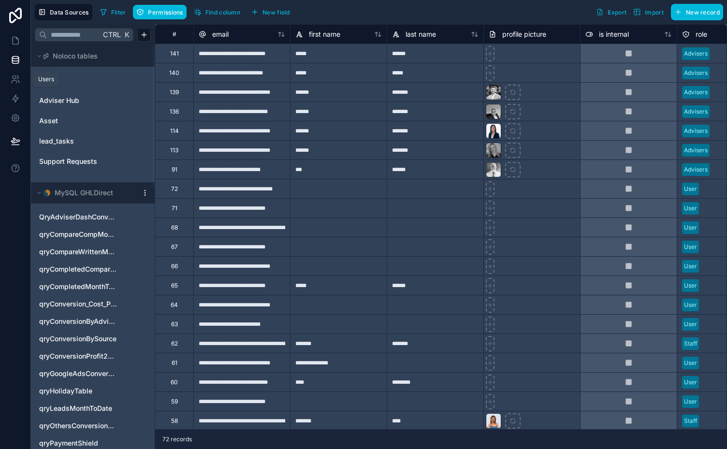
click at [17, 82] on icon at bounding box center [16, 79] width 10 height 10
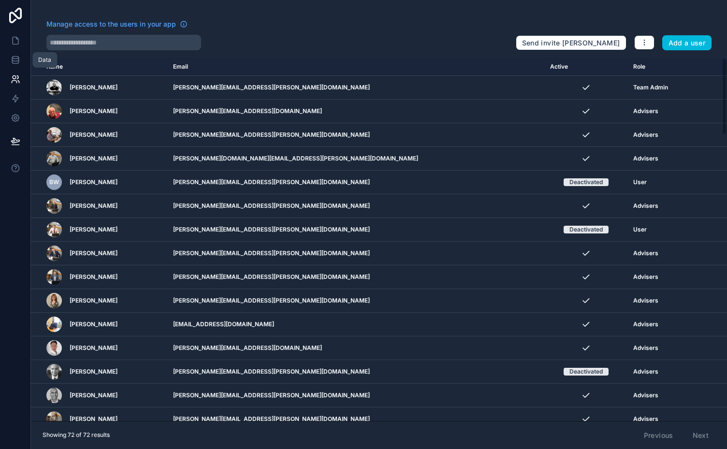
click at [17, 59] on icon at bounding box center [16, 60] width 10 height 10
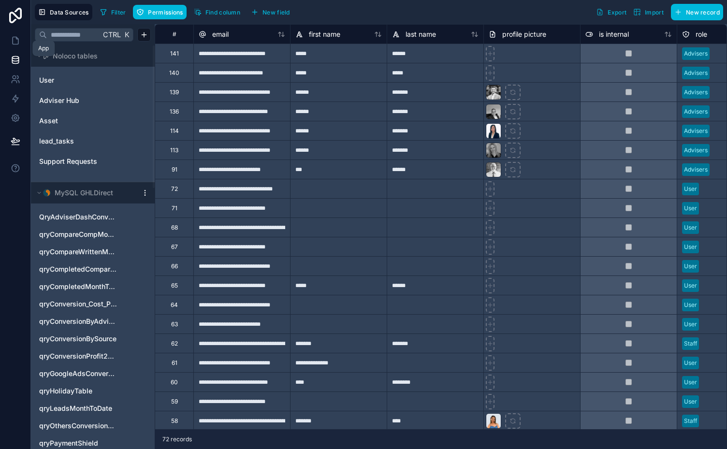
click at [15, 41] on icon at bounding box center [16, 41] width 10 height 10
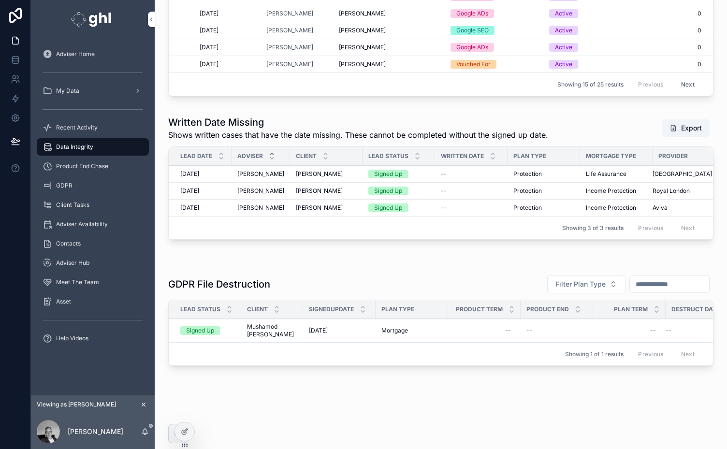
scroll to position [351, 0]
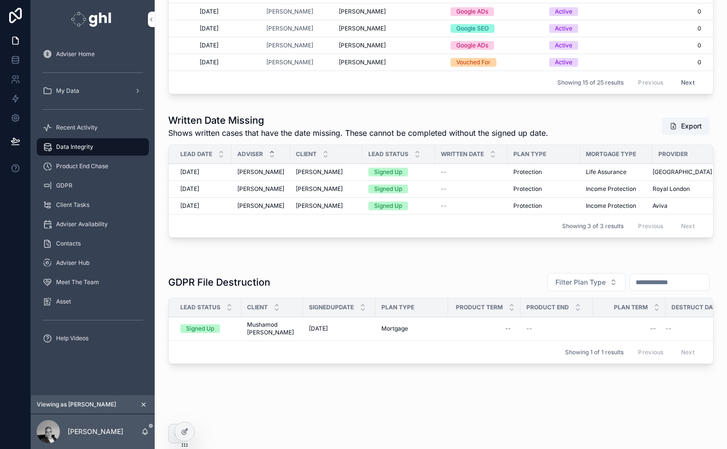
click at [265, 322] on span "Mushamod [PERSON_NAME]" at bounding box center [272, 328] width 50 height 15
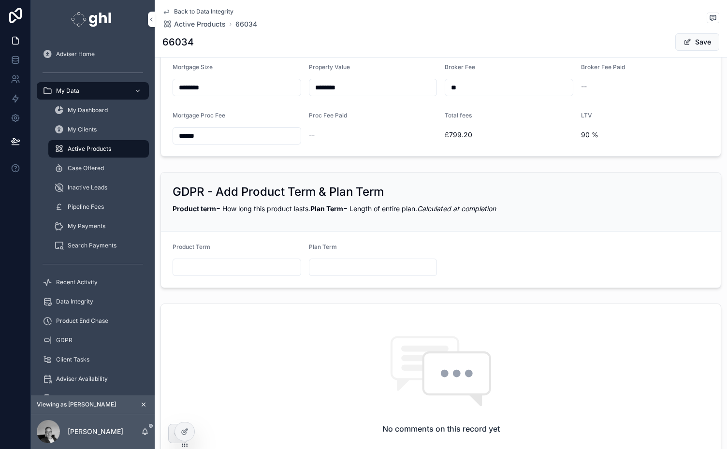
scroll to position [312, 0]
click at [237, 262] on input "scrollable content" at bounding box center [237, 269] width 128 height 14
type input "*"
click at [453, 266] on input "scrollable content" at bounding box center [509, 269] width 128 height 14
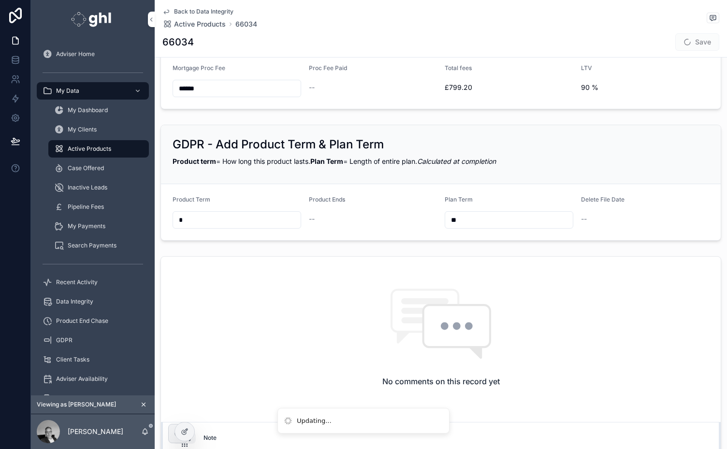
type input "**"
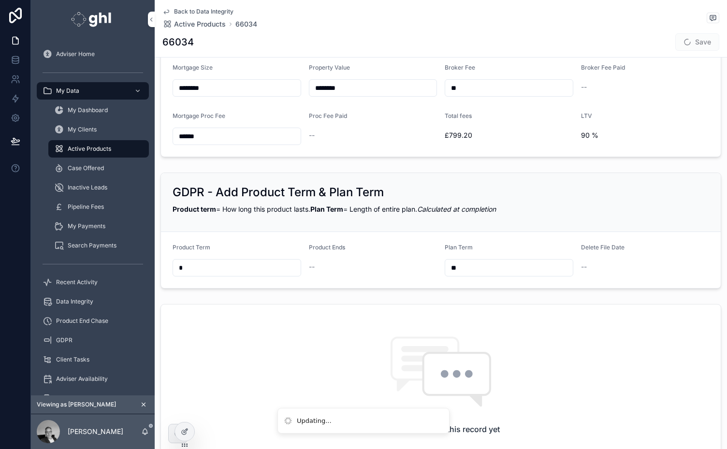
click at [618, 311] on div "No comments on this record yet" at bounding box center [441, 386] width 560 height 162
click at [143, 404] on icon "scrollable content" at bounding box center [143, 404] width 3 height 3
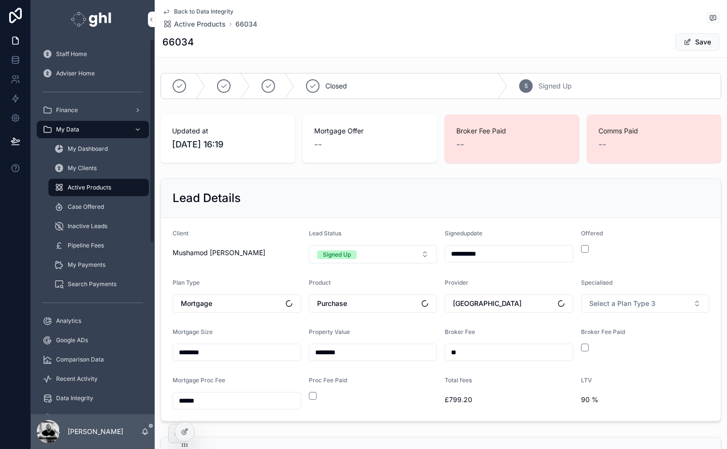
click at [66, 52] on span "Staff Home" at bounding box center [71, 54] width 31 height 8
